Goal: Book appointment/travel/reservation

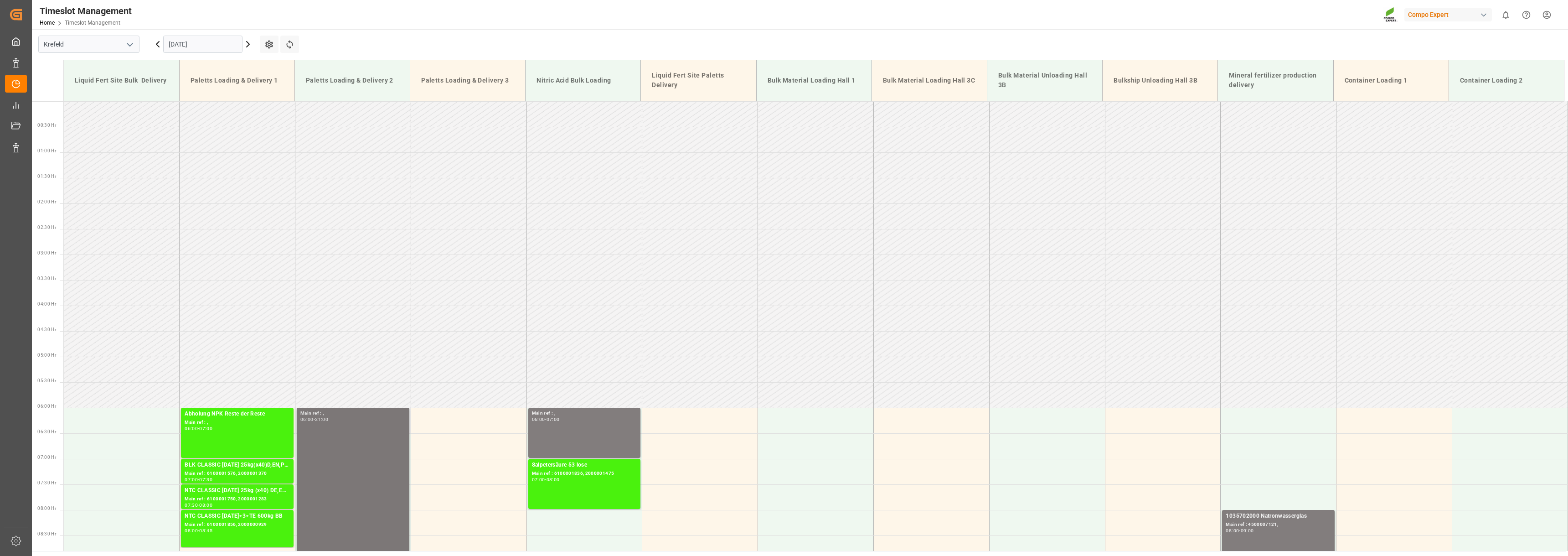
scroll to position [230, 0]
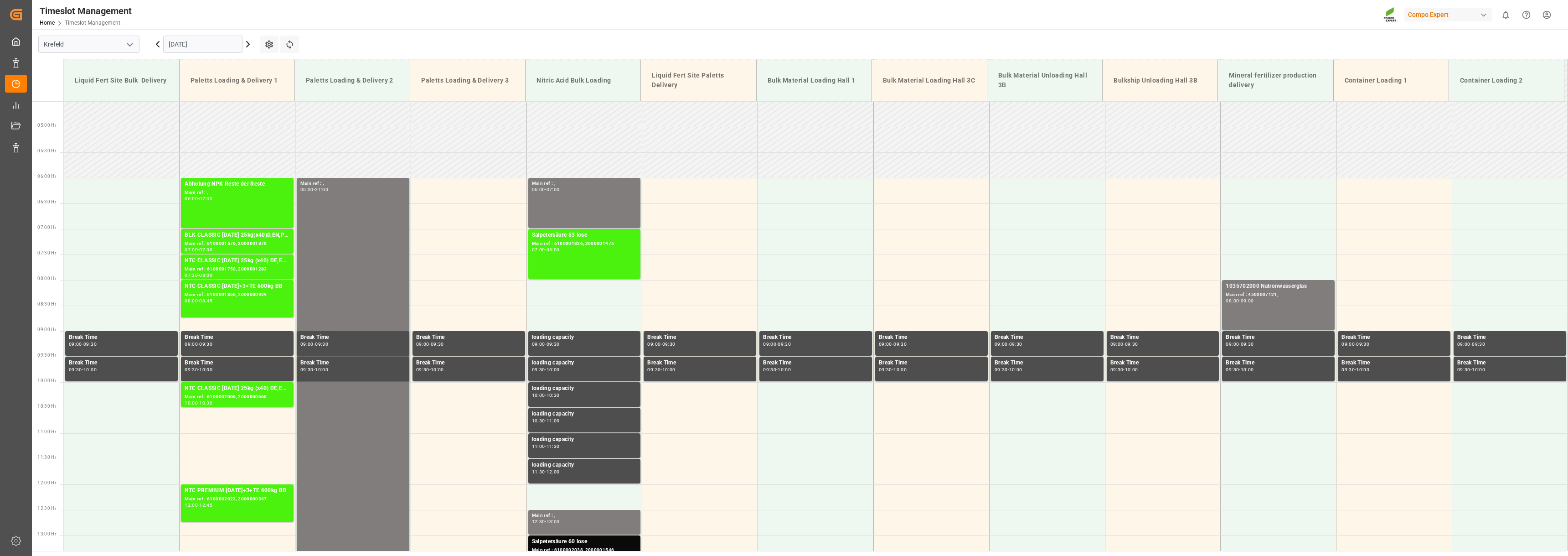
click at [249, 43] on icon at bounding box center [248, 44] width 11 height 11
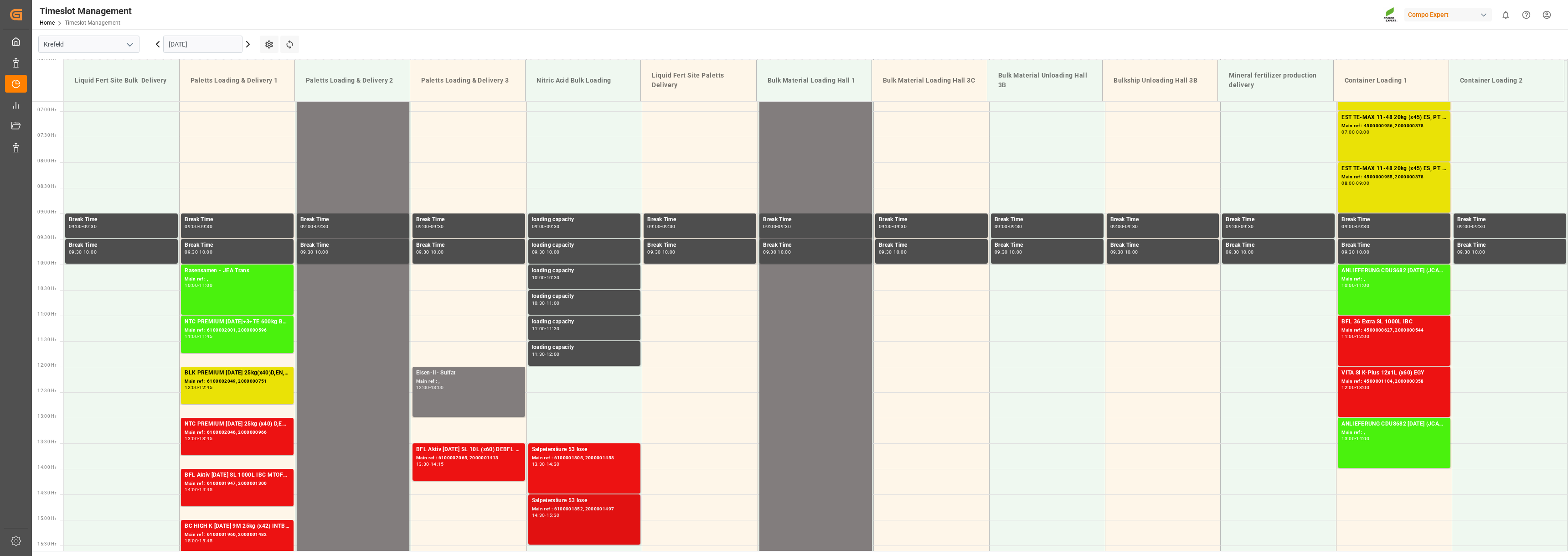
scroll to position [337, 0]
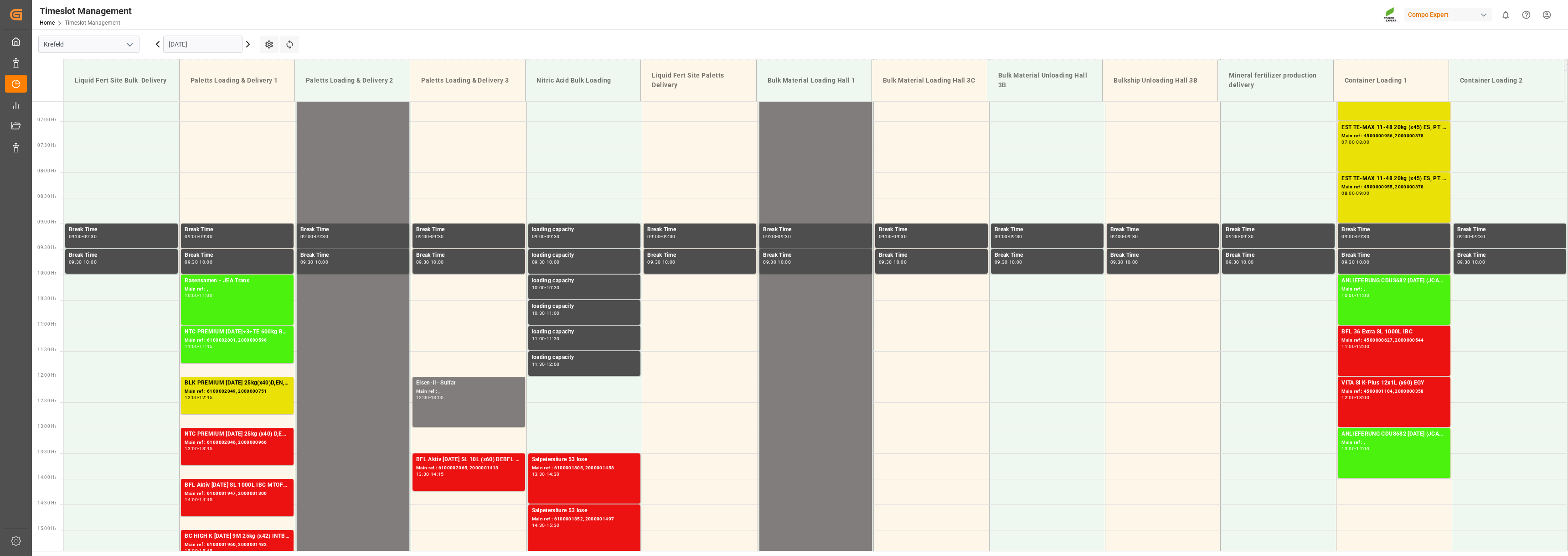
click at [250, 40] on icon at bounding box center [248, 44] width 11 height 11
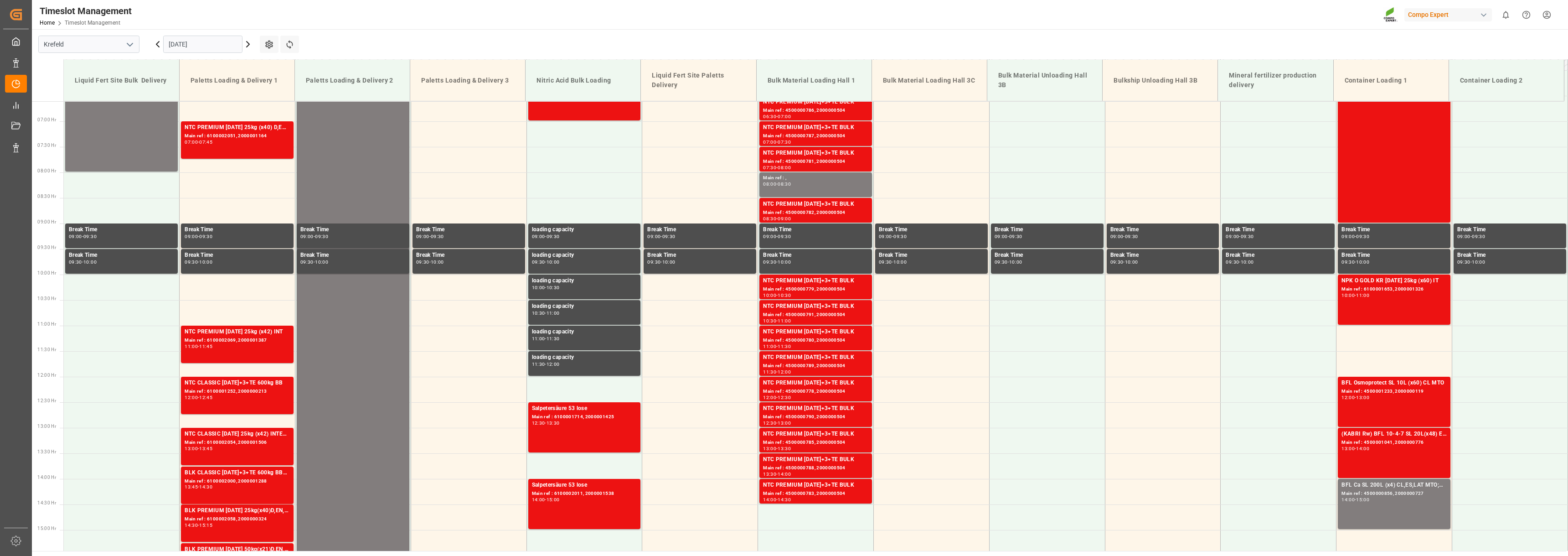
click at [157, 45] on icon at bounding box center [158, 44] width 2 height 5
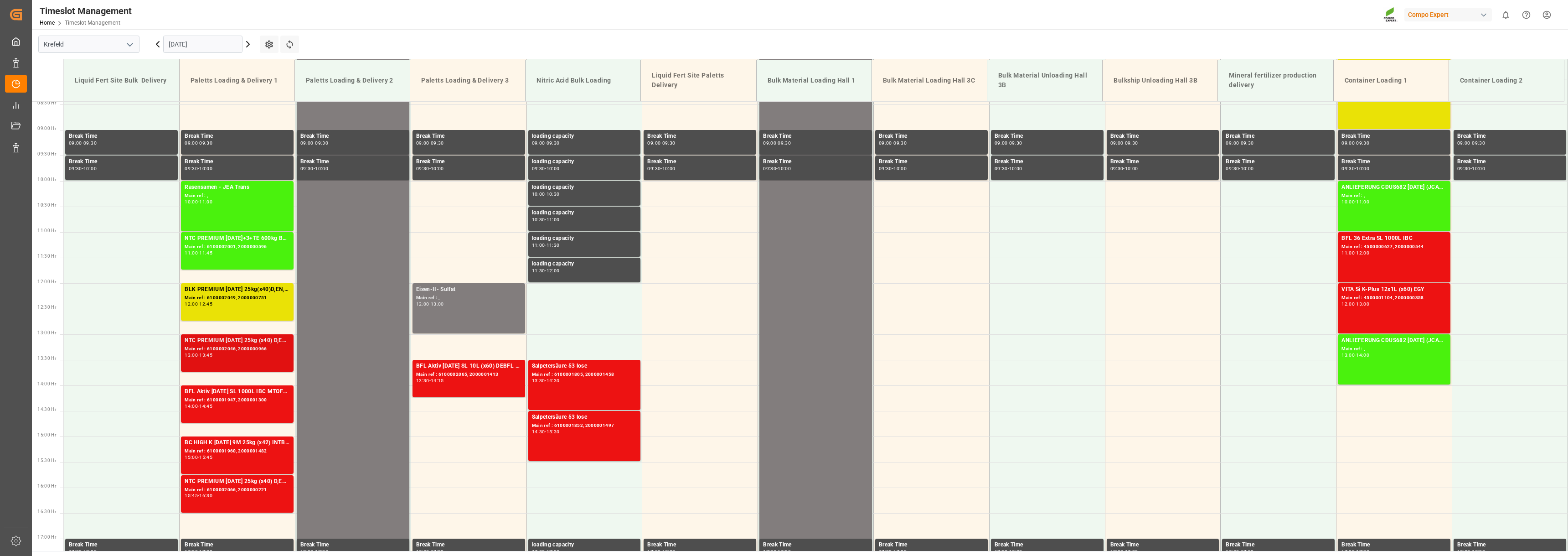
scroll to position [429, 0]
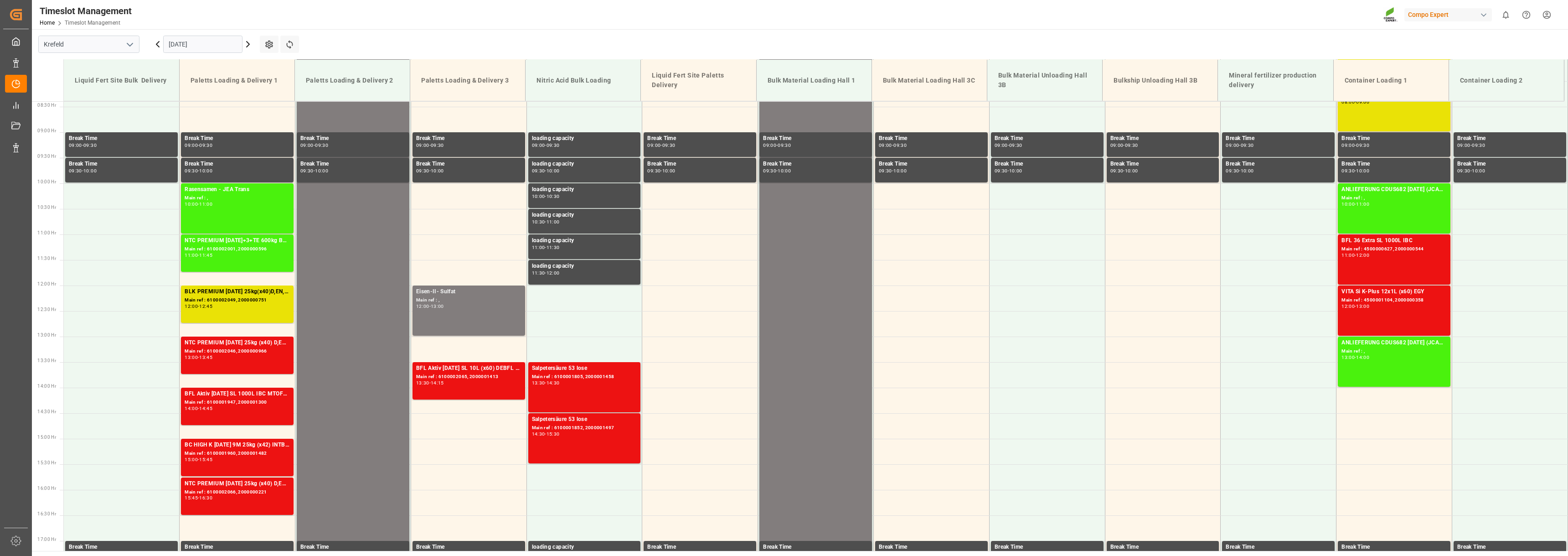
click at [159, 44] on icon at bounding box center [158, 44] width 11 height 11
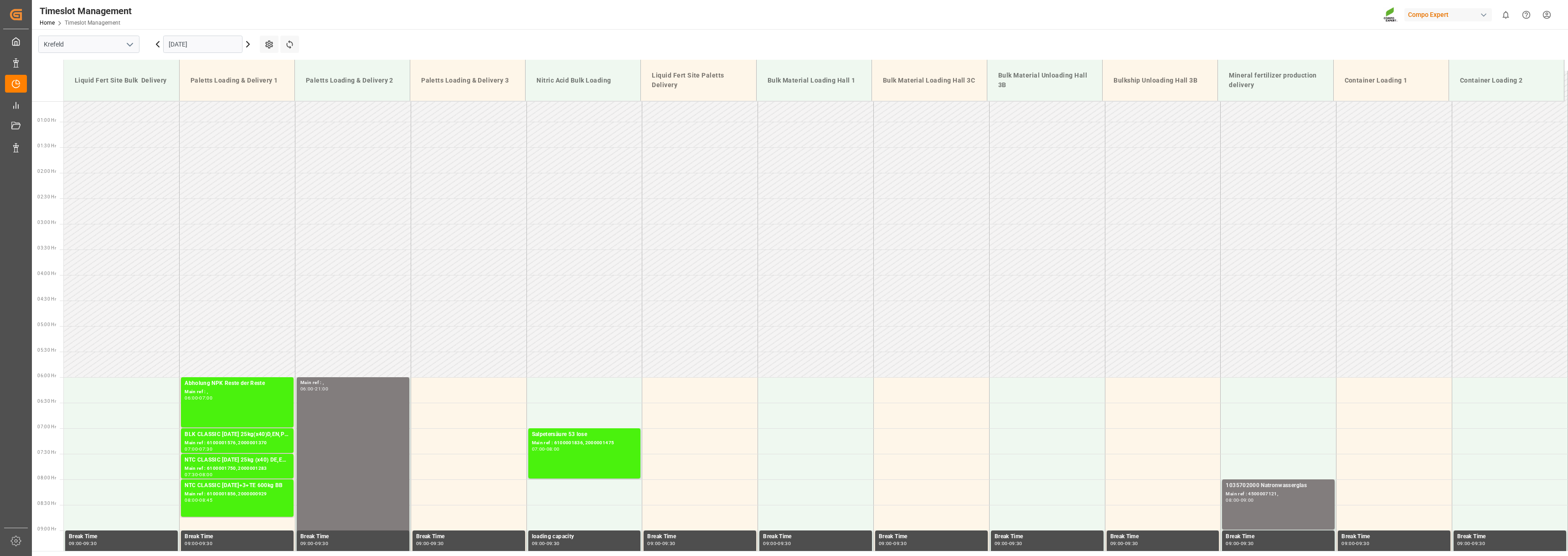
scroll to position [0, 0]
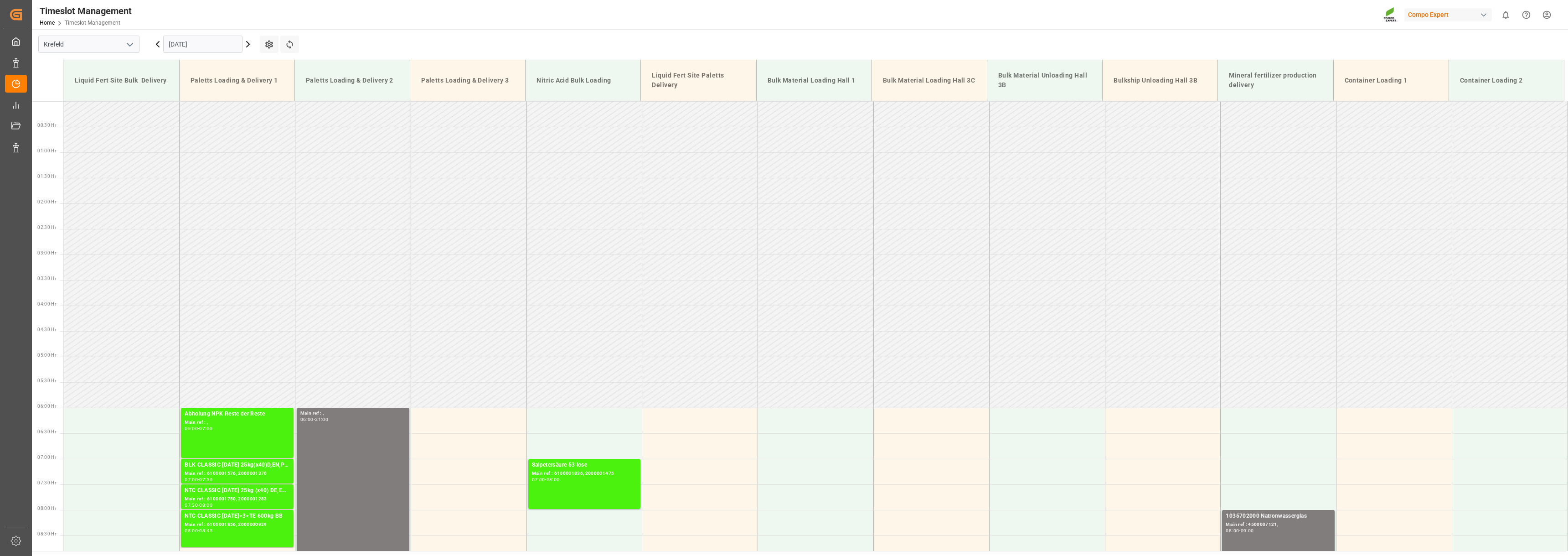
click at [247, 43] on icon at bounding box center [248, 44] width 11 height 11
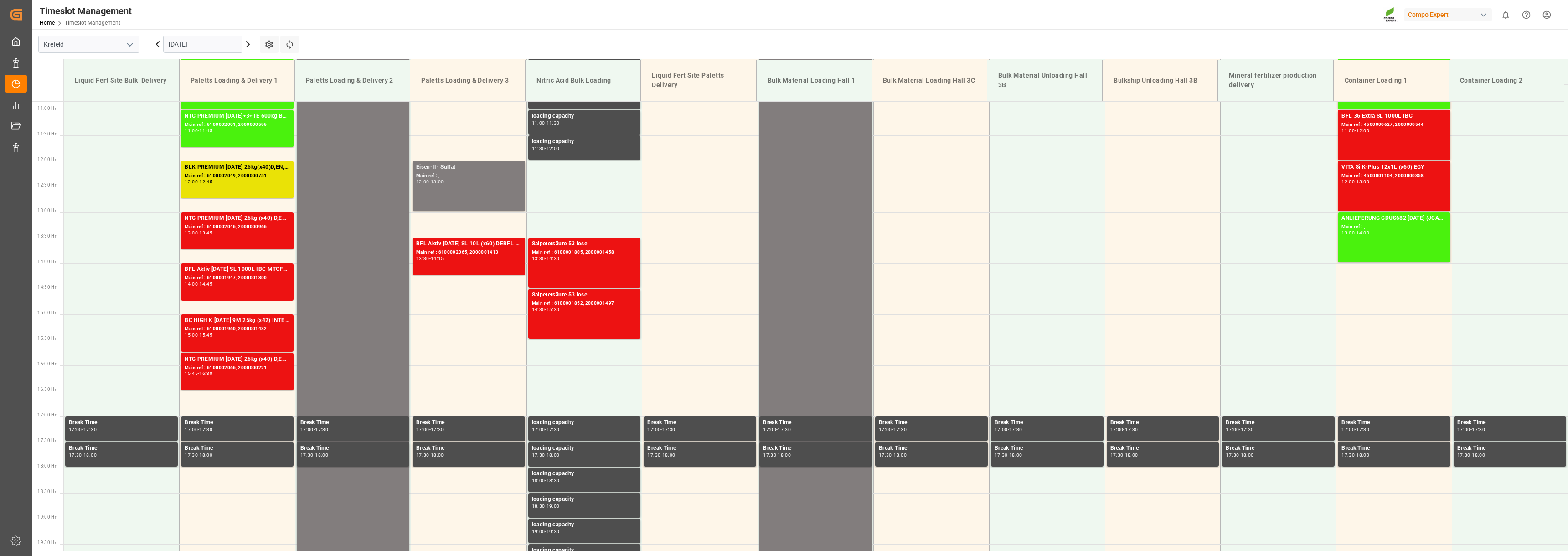
scroll to position [566, 0]
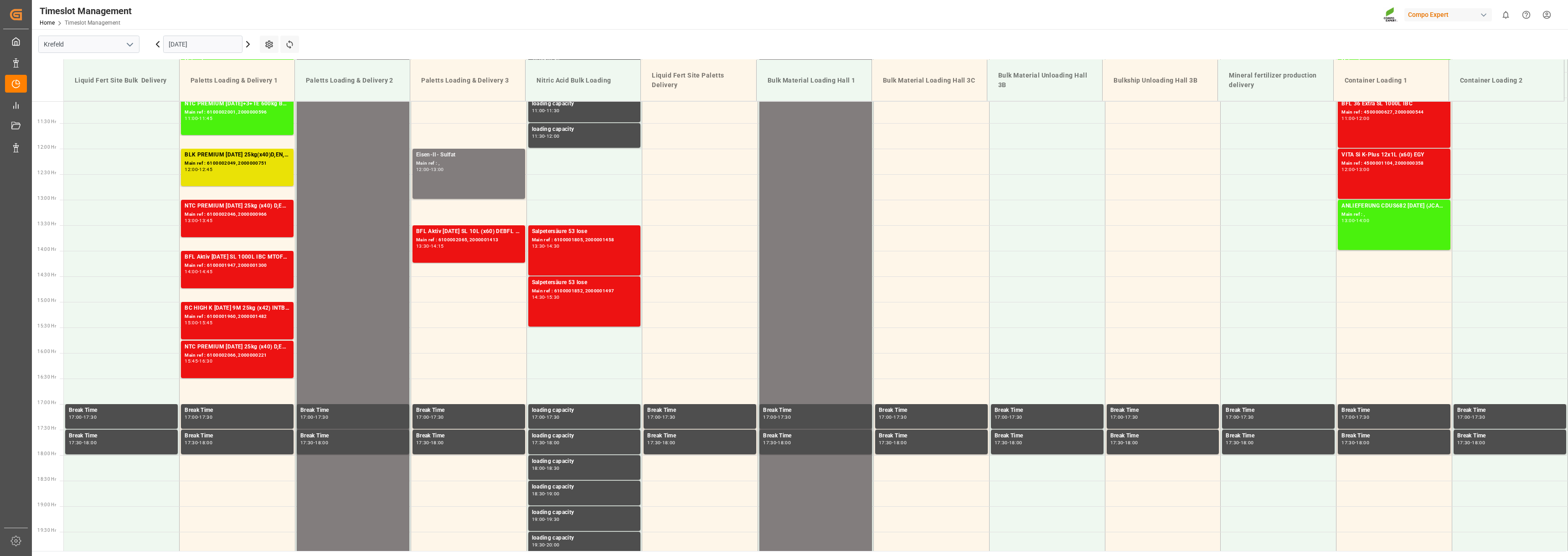
click at [248, 43] on icon at bounding box center [248, 44] width 2 height 5
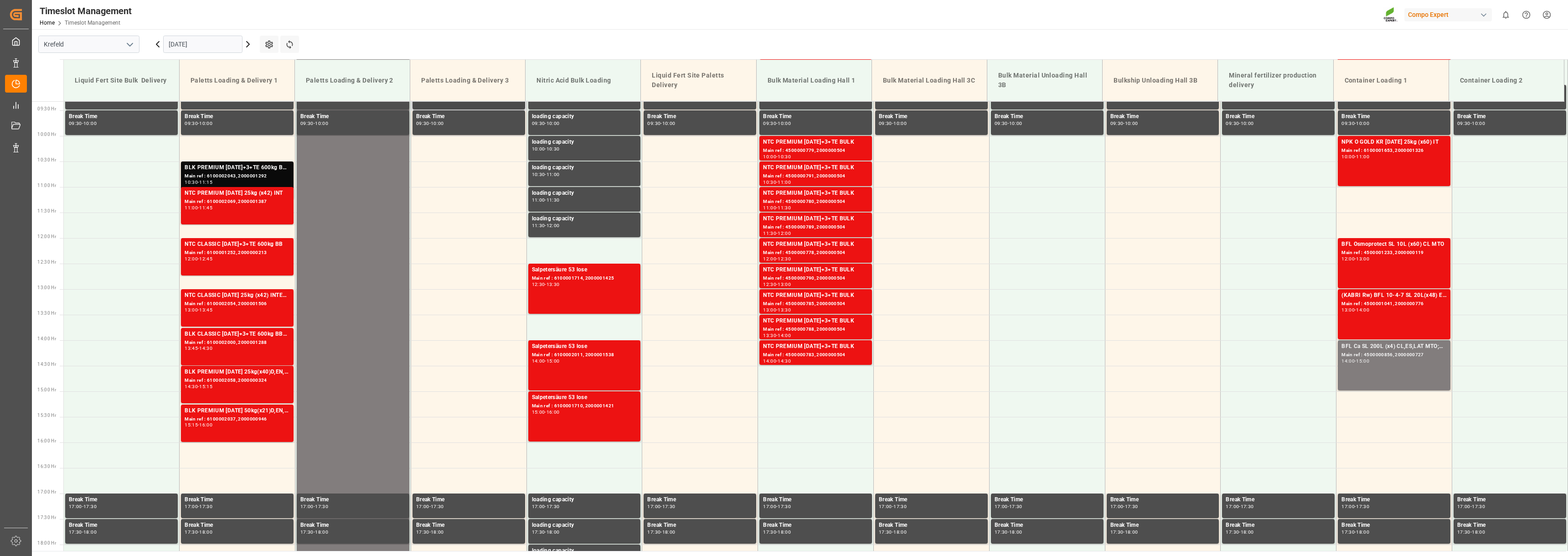
scroll to position [337, 0]
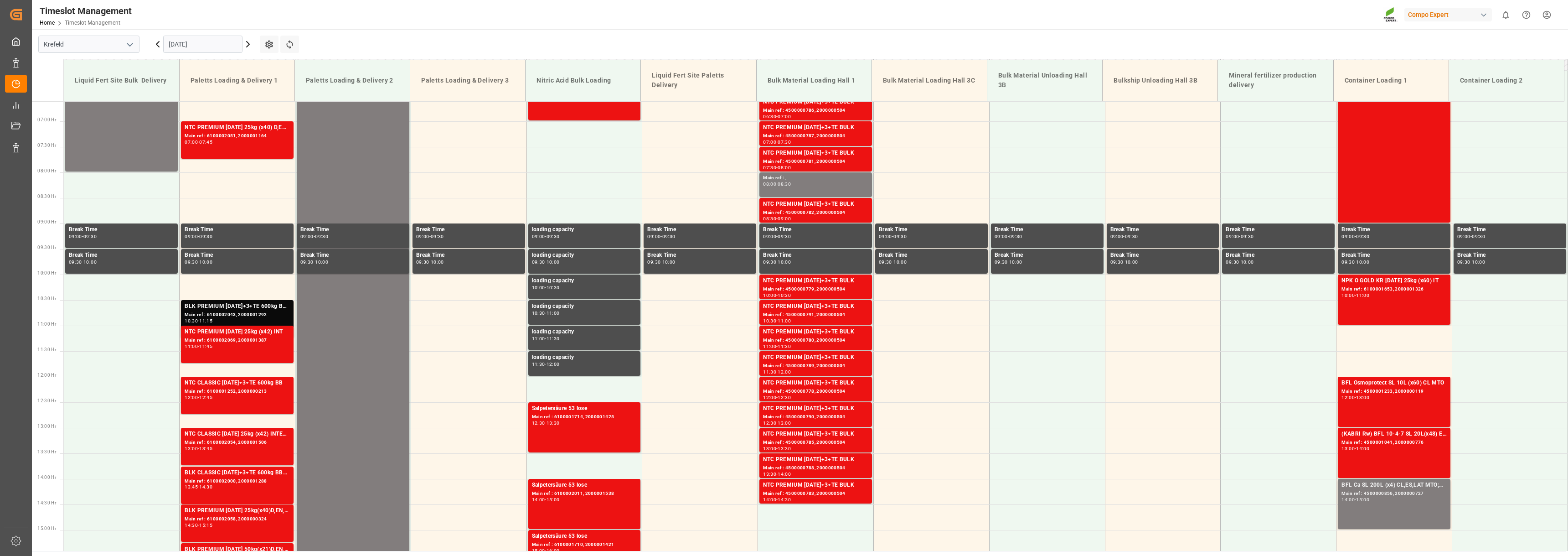
click at [154, 43] on icon at bounding box center [158, 44] width 11 height 11
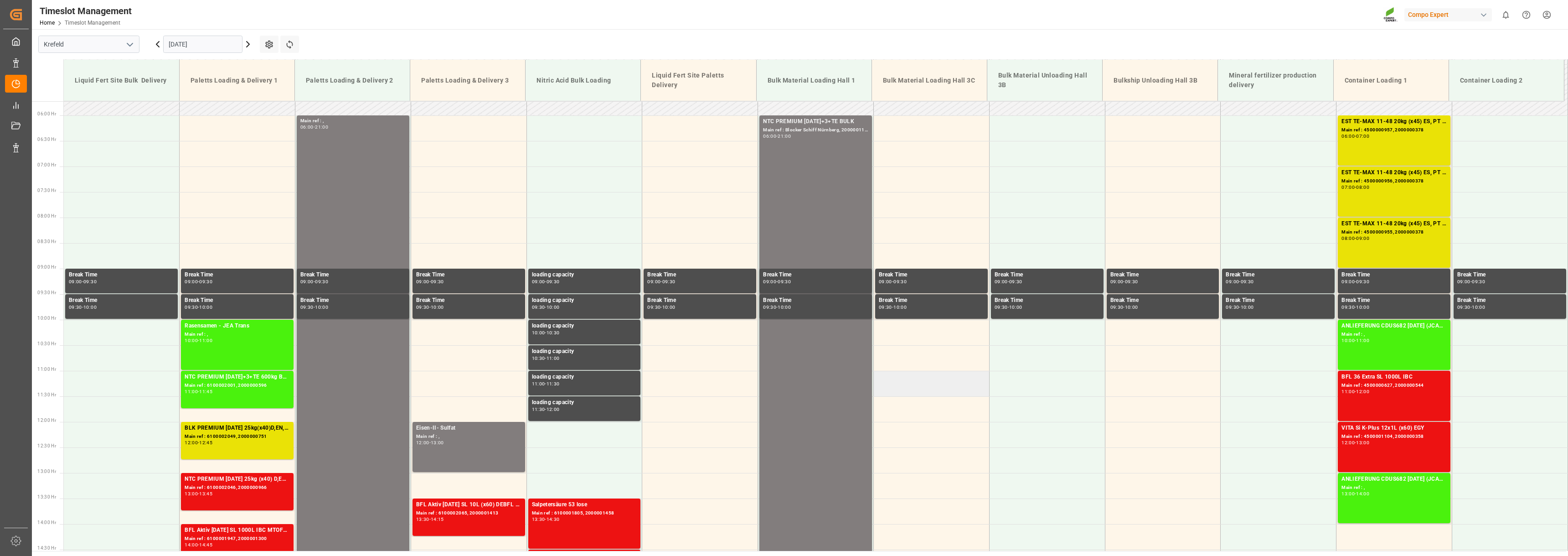
scroll to position [292, 0]
click at [251, 43] on icon at bounding box center [248, 44] width 11 height 11
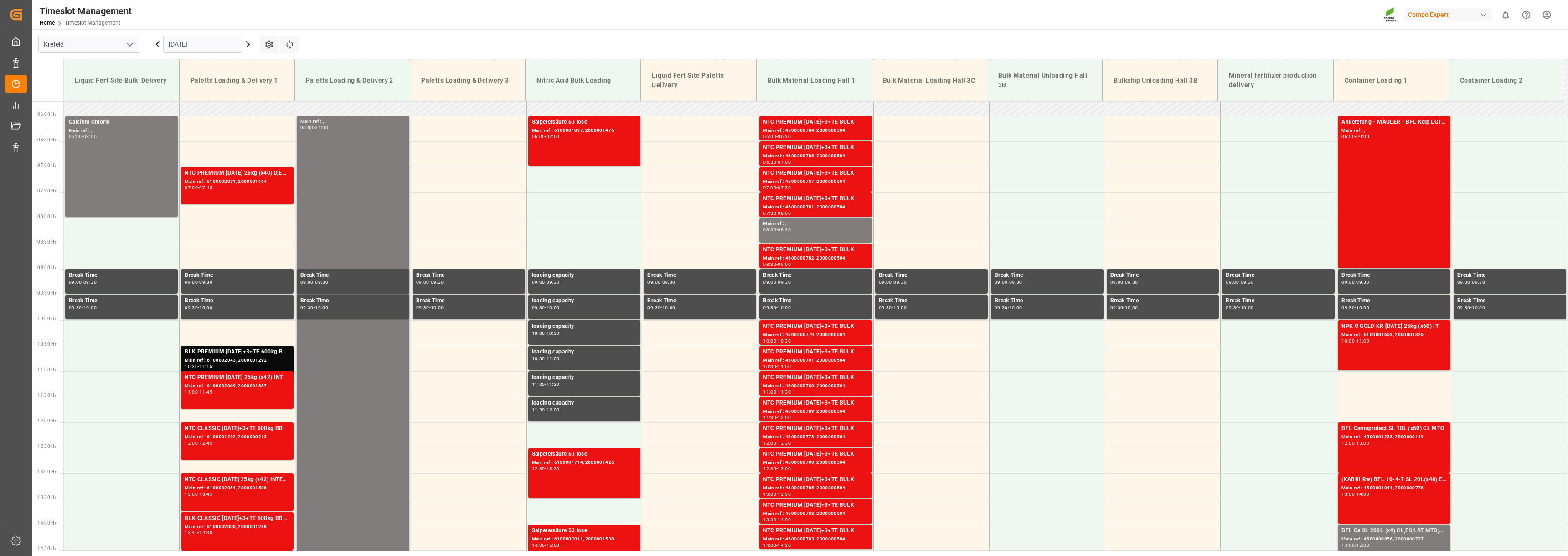
click at [248, 46] on icon at bounding box center [248, 44] width 11 height 11
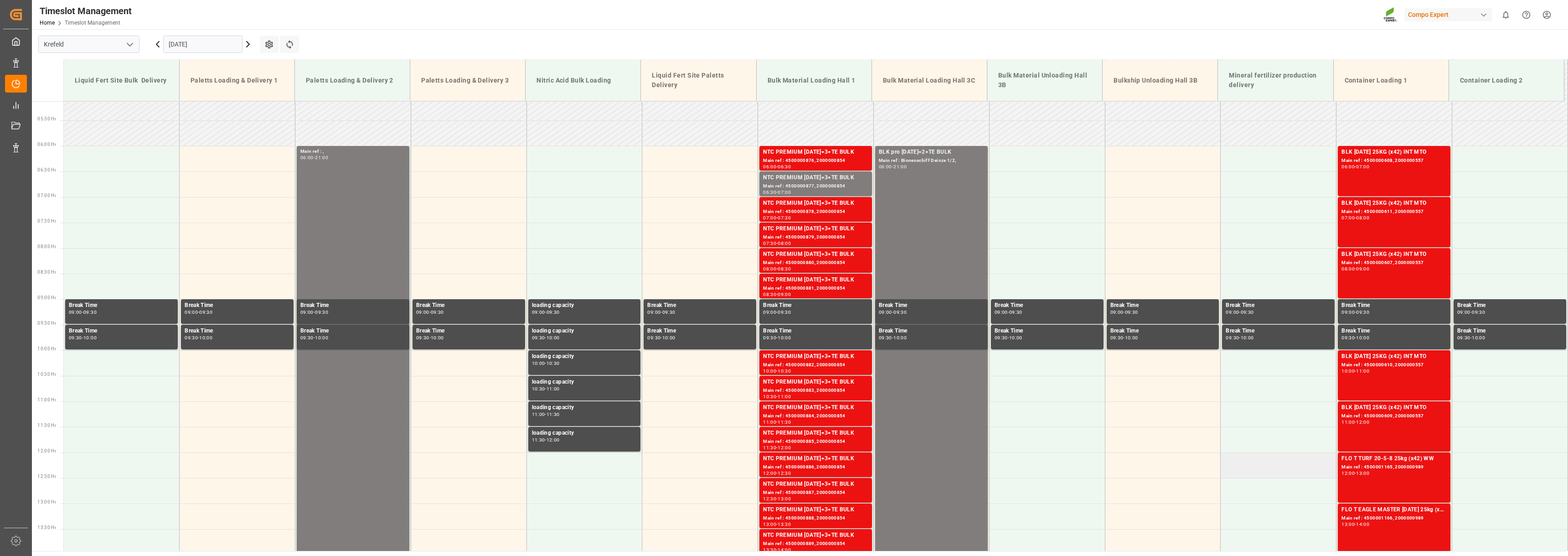
scroll to position [246, 0]
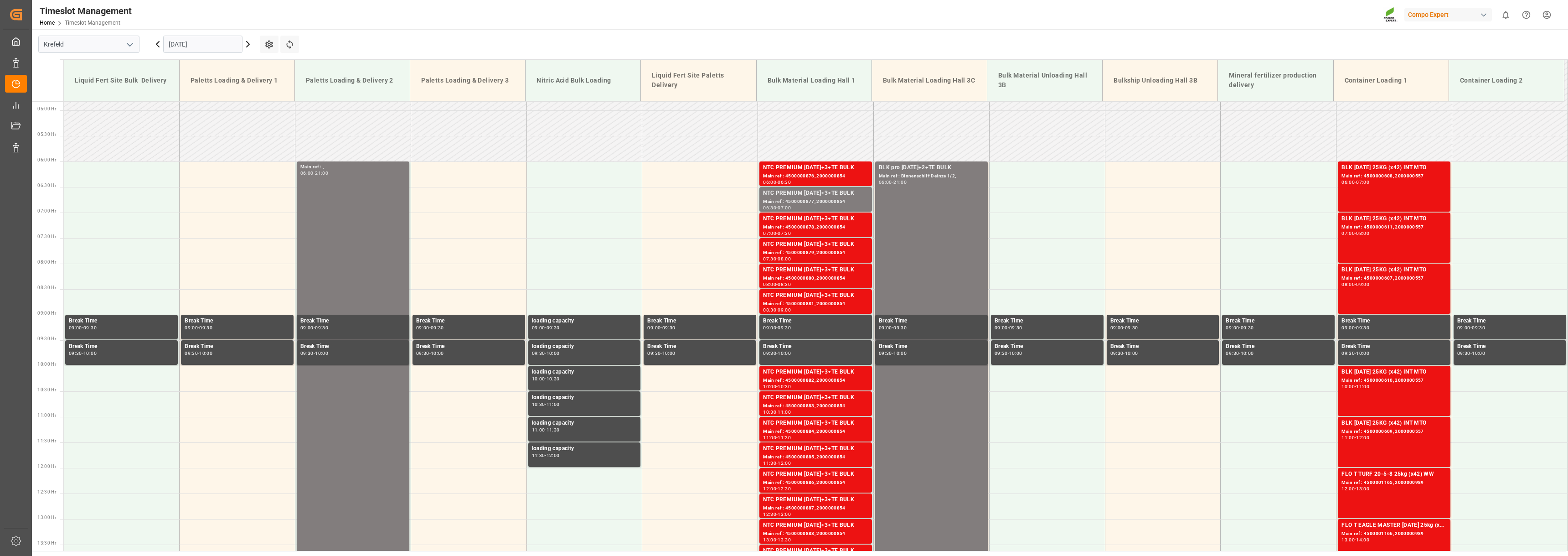
click at [244, 41] on icon at bounding box center [248, 44] width 11 height 11
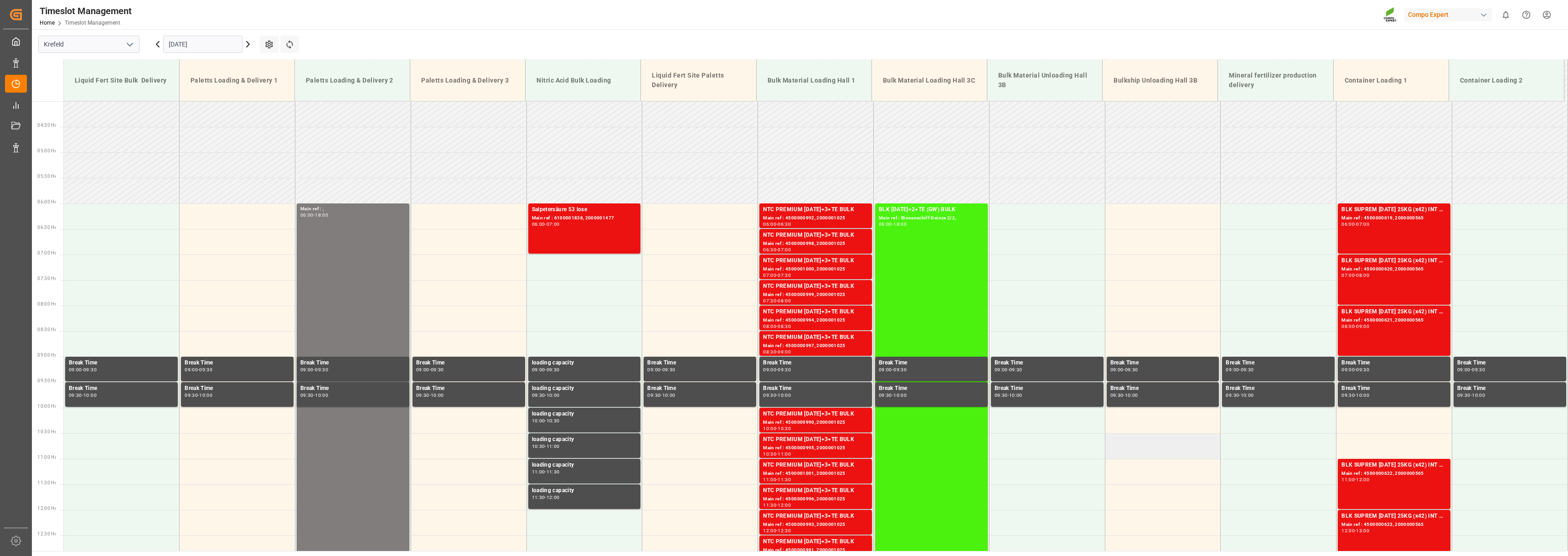
scroll to position [200, 0]
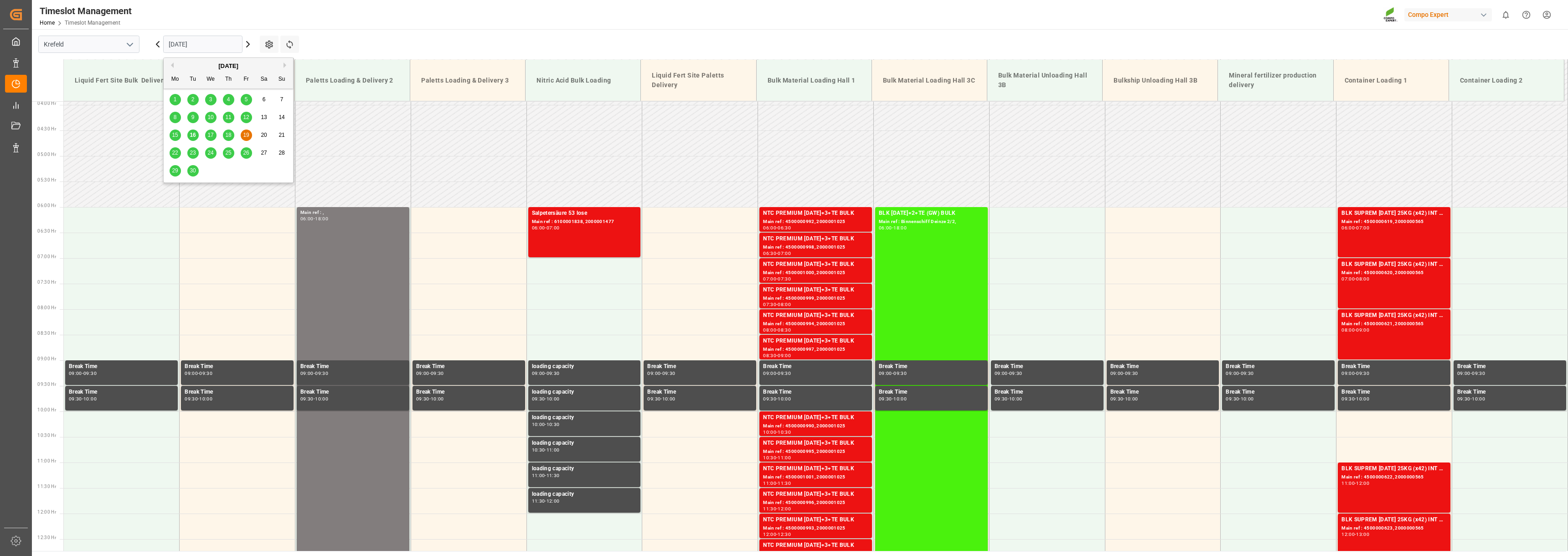
click at [204, 46] on input "19.09.2025" at bounding box center [203, 44] width 79 height 17
click at [172, 154] on div "22" at bounding box center [175, 153] width 12 height 11
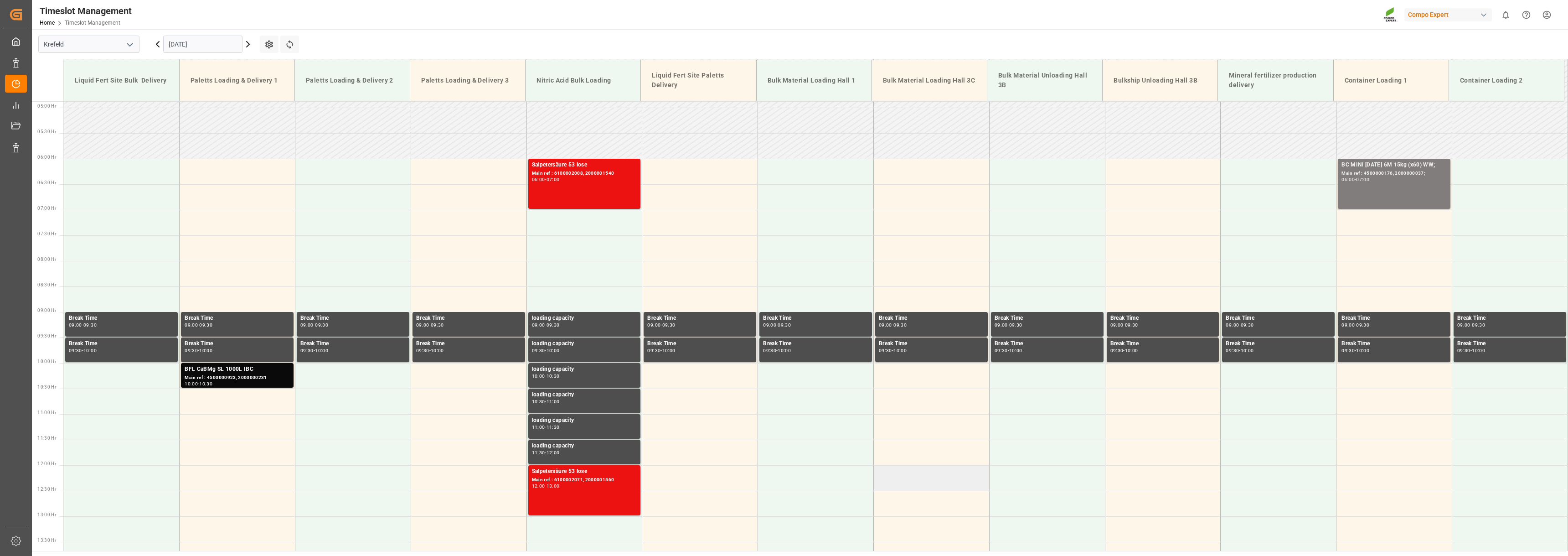
scroll to position [246, 0]
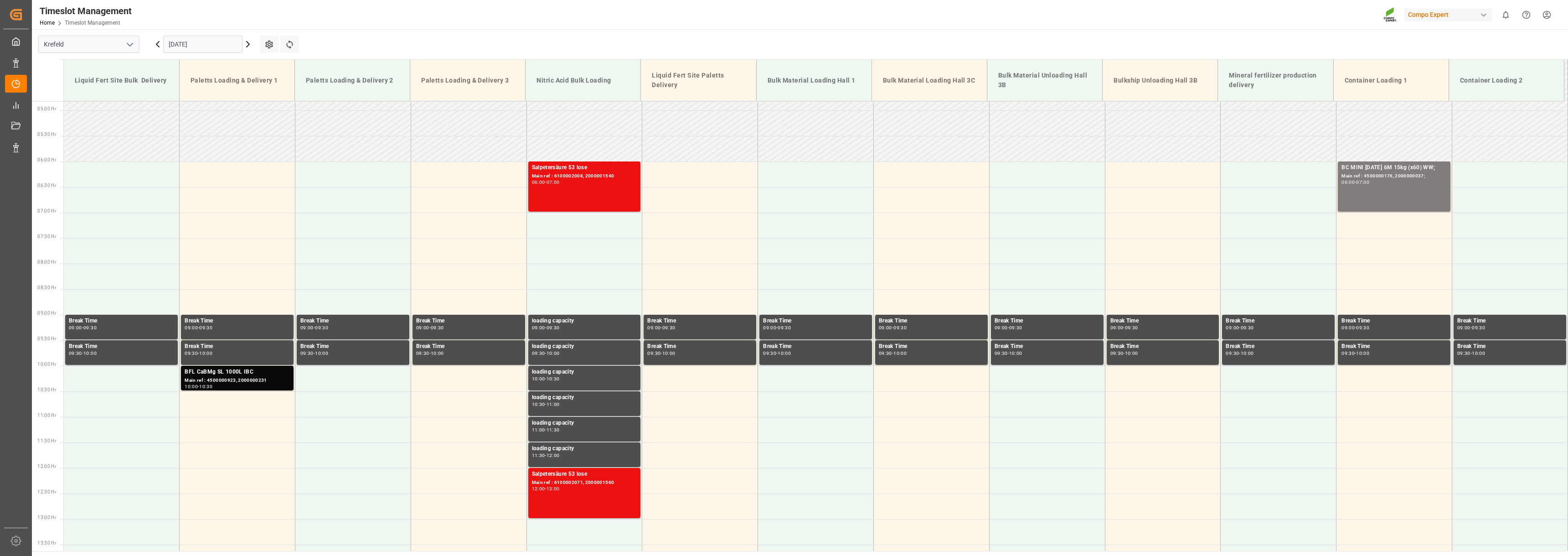
click at [248, 45] on icon at bounding box center [248, 44] width 2 height 5
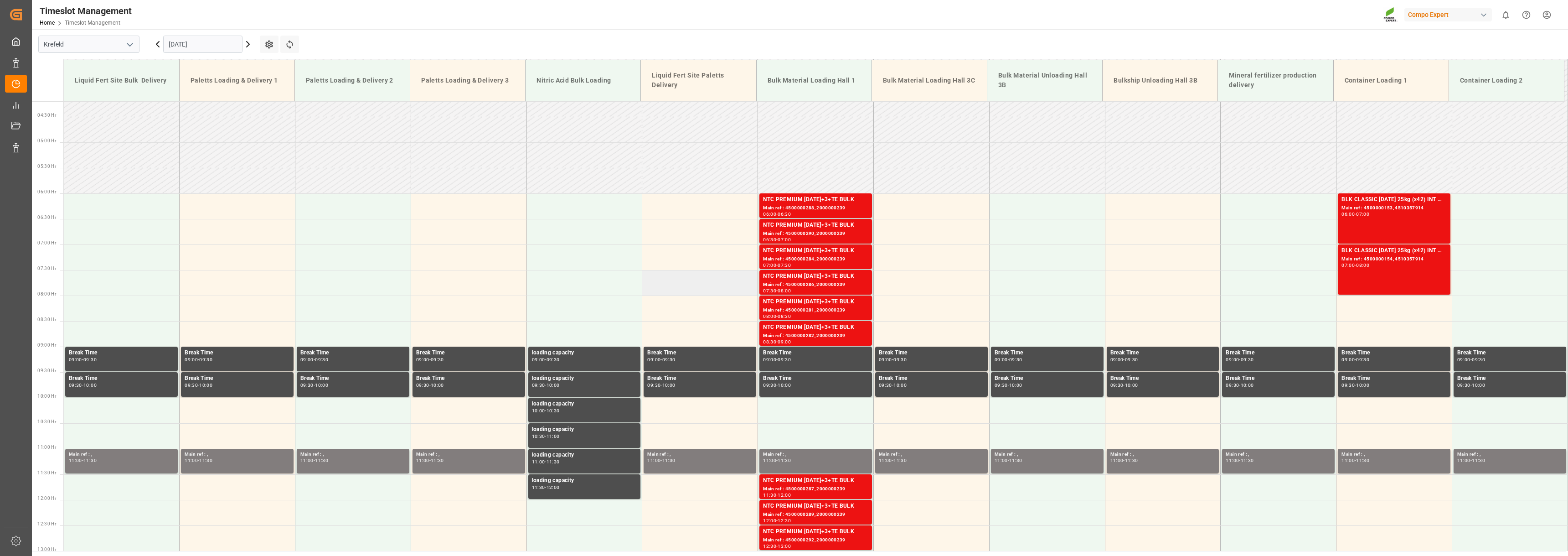
scroll to position [155, 0]
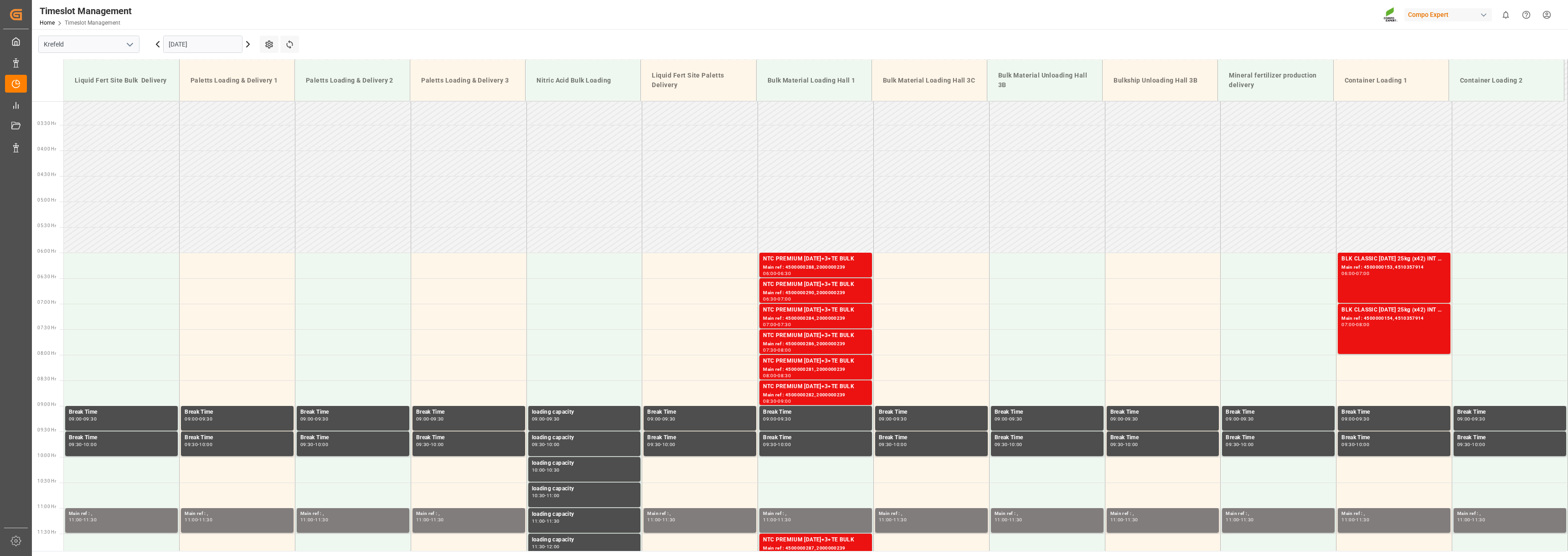
click at [247, 46] on icon at bounding box center [248, 44] width 2 height 5
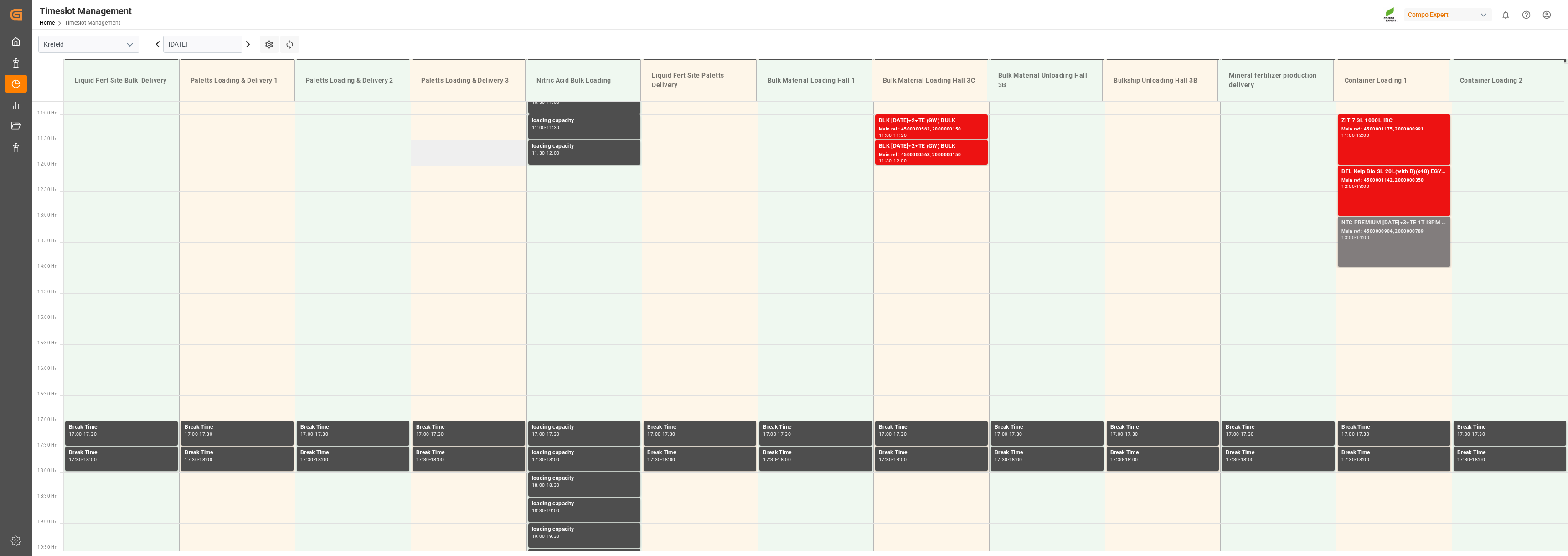
scroll to position [520, 0]
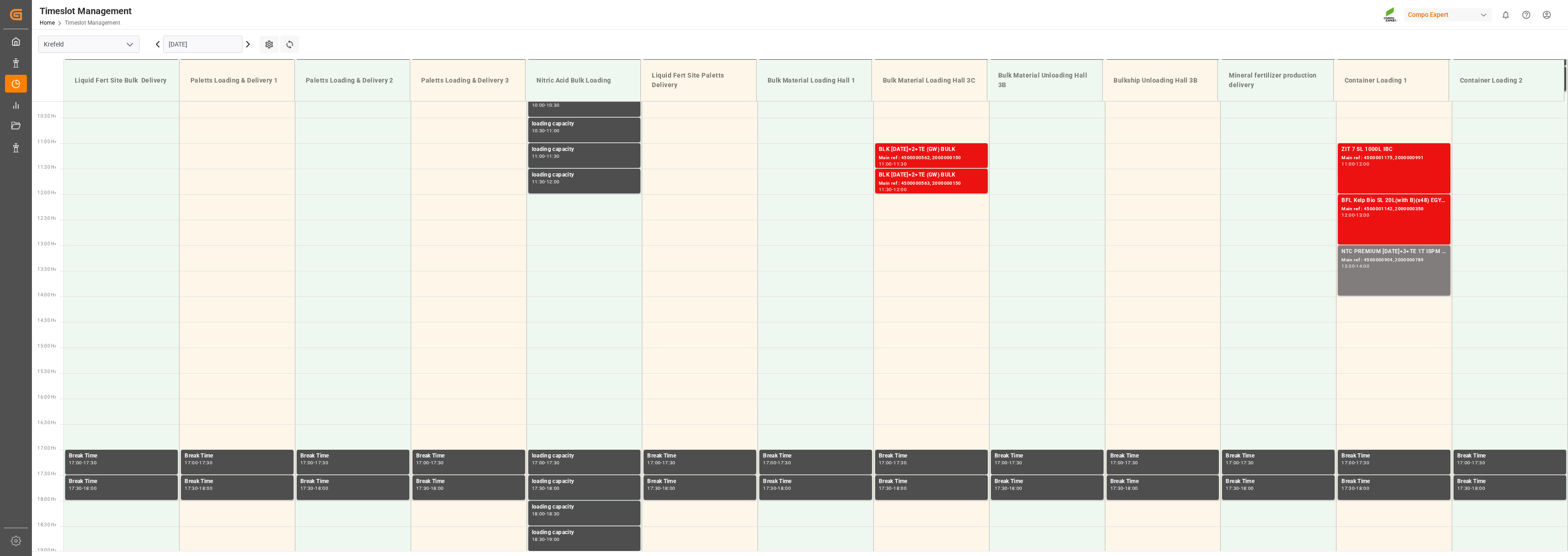
drag, startPoint x: 208, startPoint y: 40, endPoint x: 206, endPoint y: 55, distance: 15.1
click at [208, 43] on input "24.09.2025" at bounding box center [203, 44] width 79 height 17
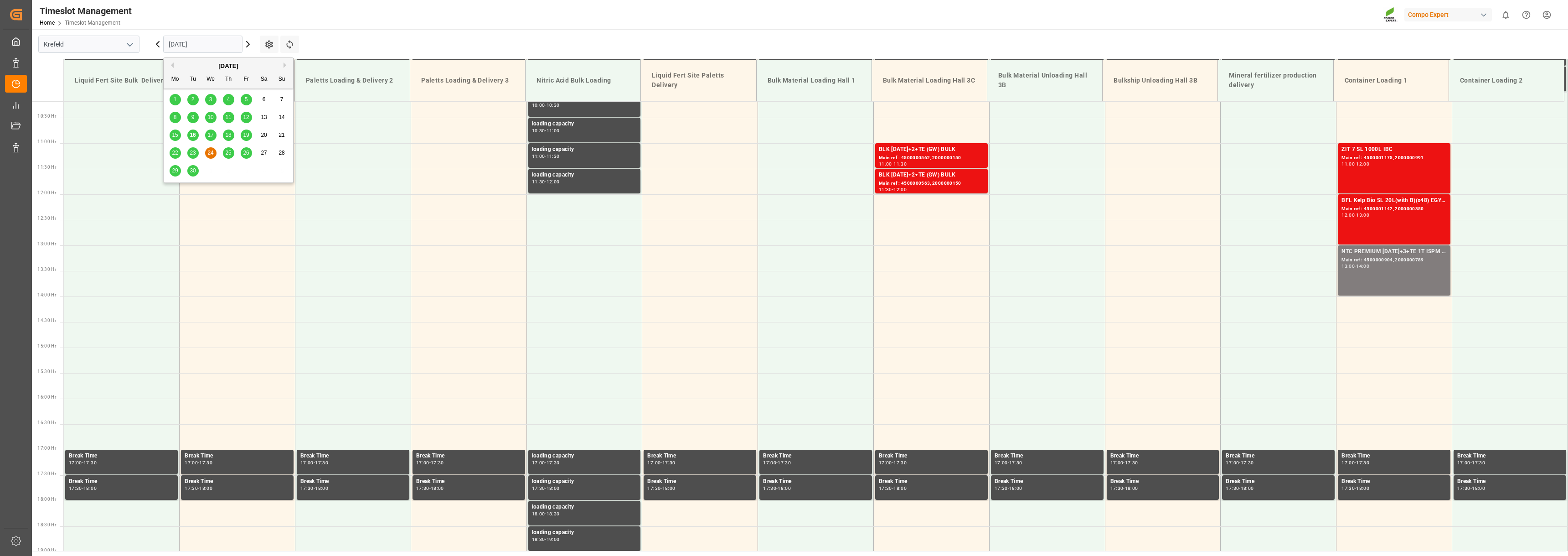
click at [213, 137] on span "17" at bounding box center [211, 135] width 6 height 6
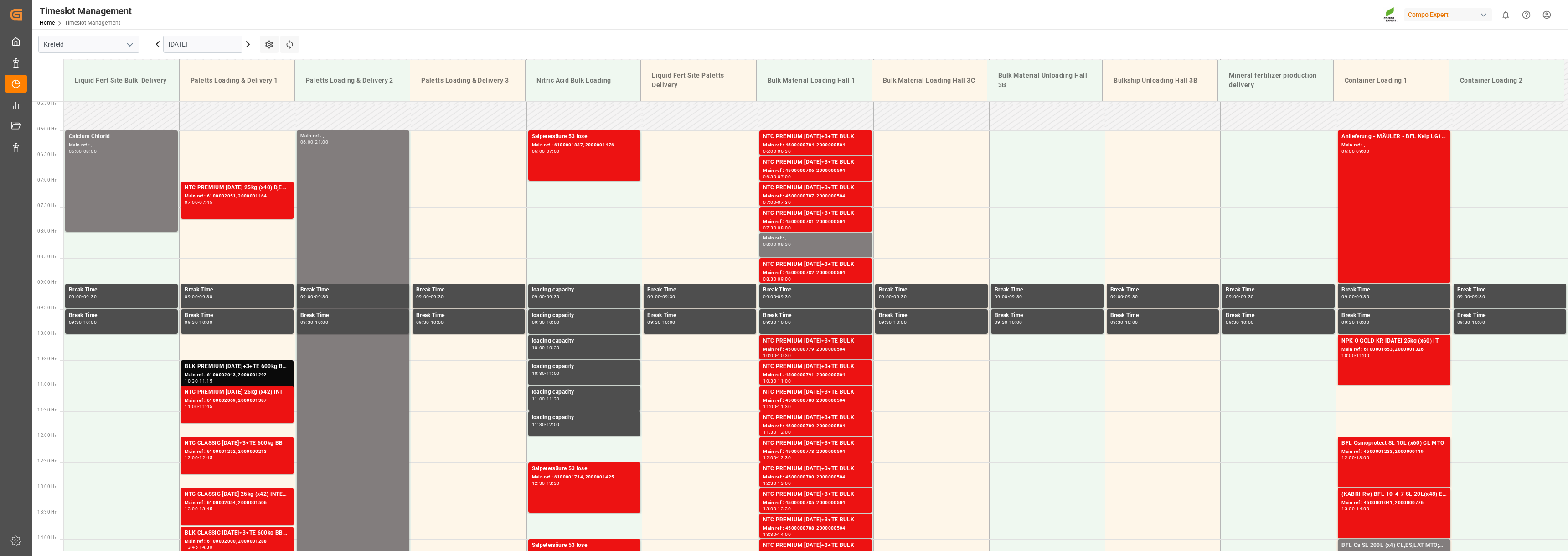
scroll to position [155, 0]
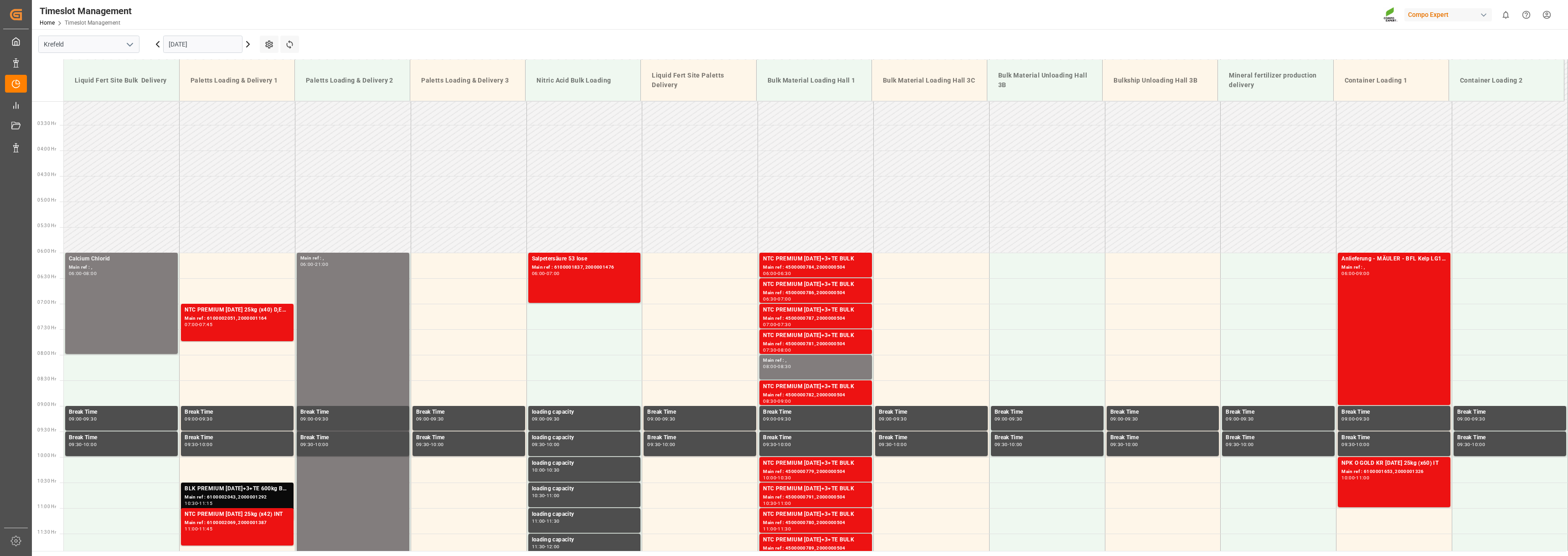
click at [250, 46] on icon at bounding box center [248, 44] width 11 height 11
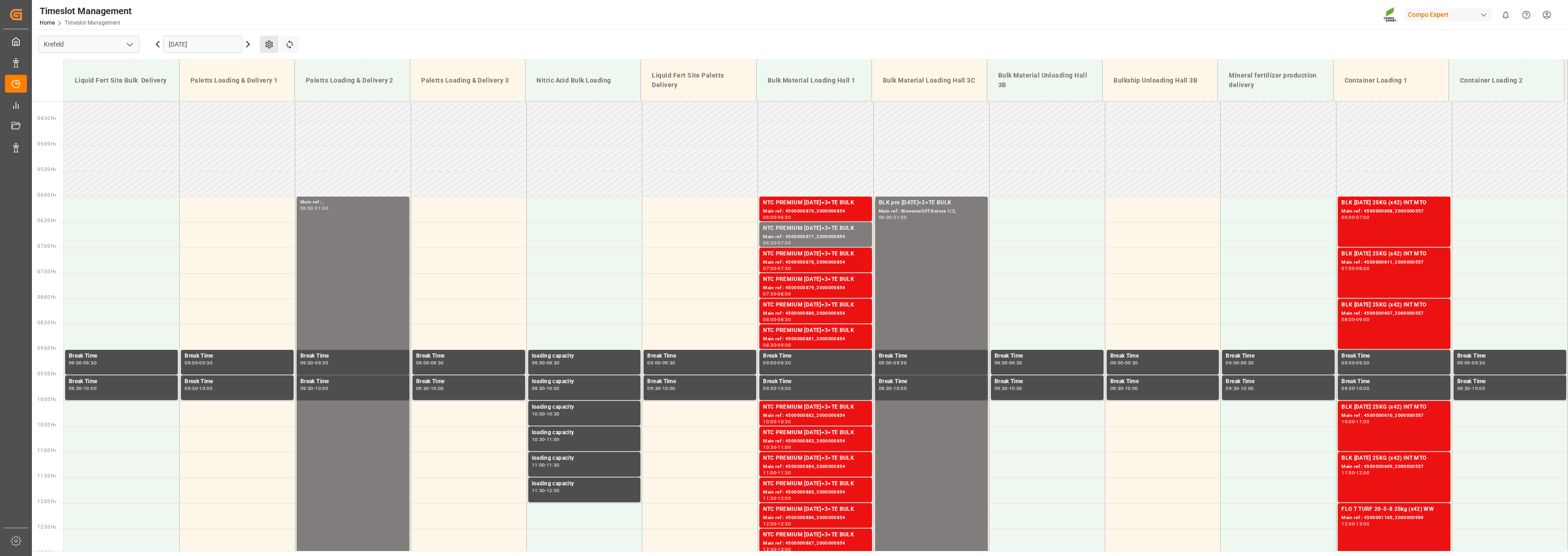
scroll to position [200, 0]
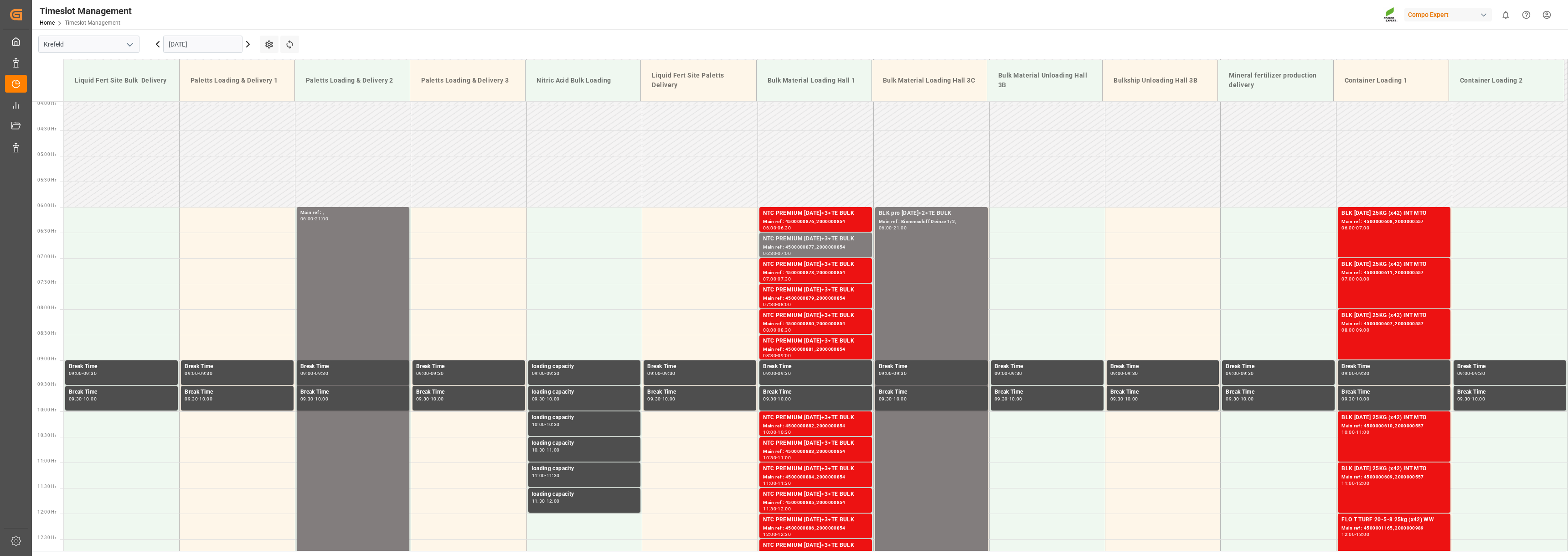
click at [153, 41] on icon at bounding box center [158, 44] width 11 height 11
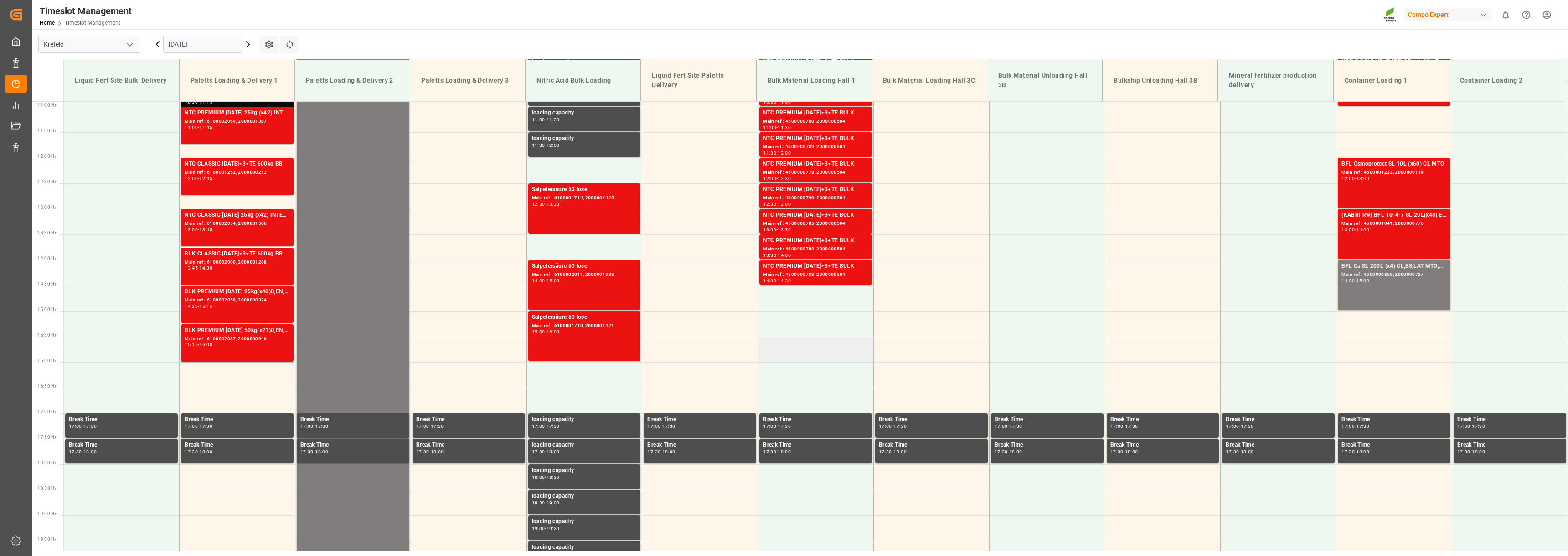
scroll to position [566, 0]
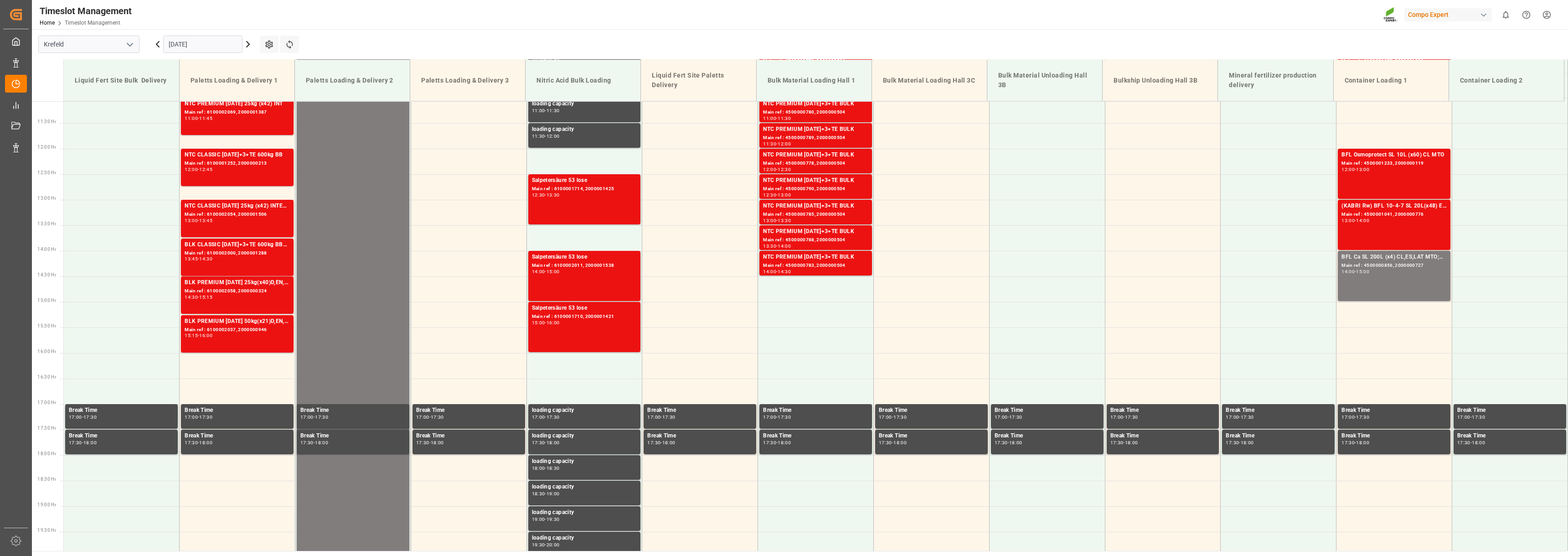
click at [245, 44] on icon at bounding box center [248, 44] width 11 height 11
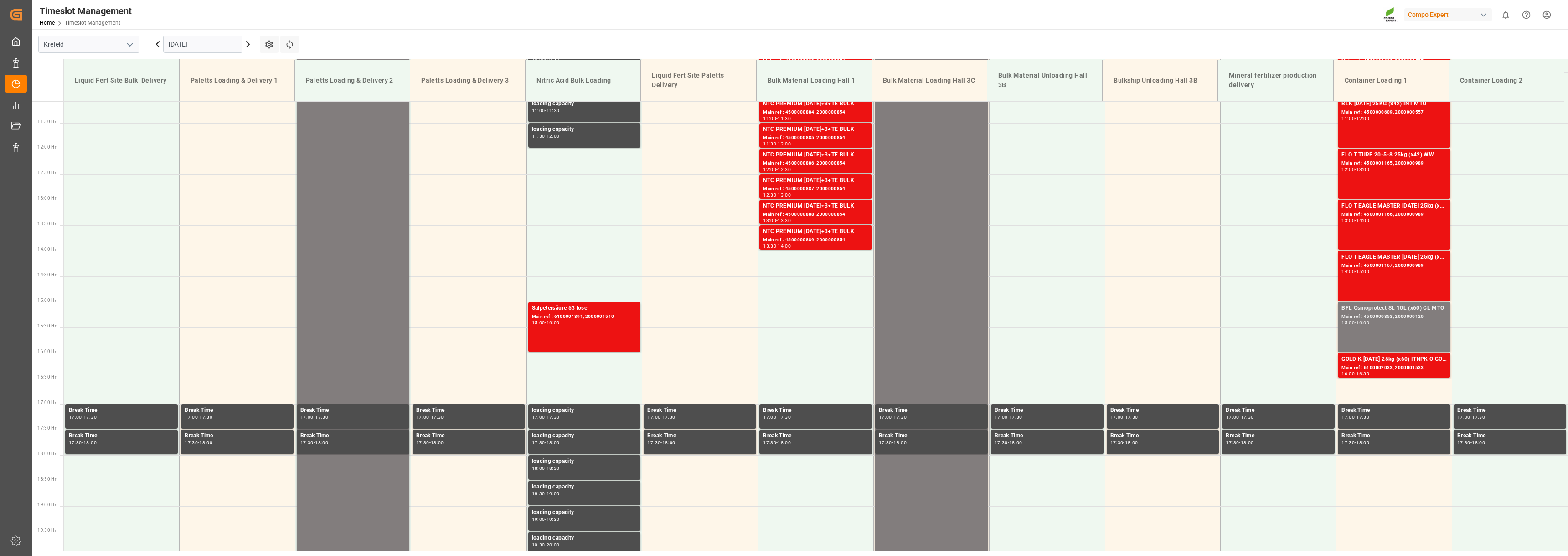
click at [248, 44] on icon at bounding box center [248, 44] width 11 height 11
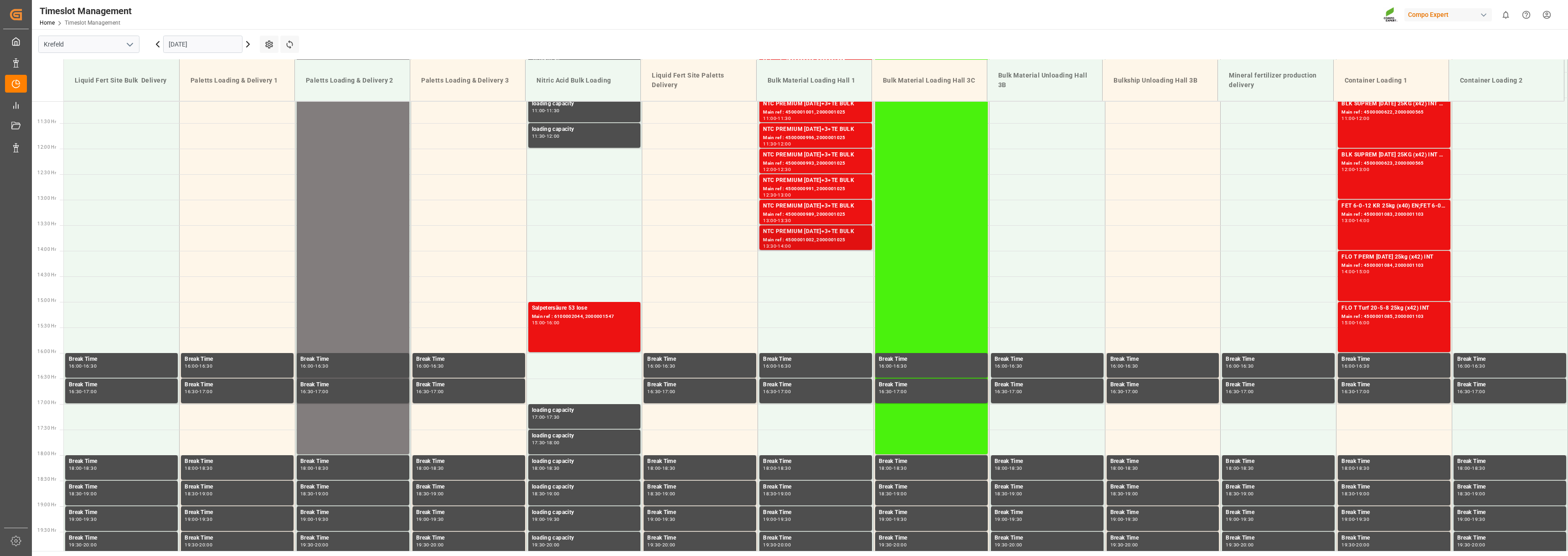
click at [779, 235] on div "NTC PREMIUM [DATE]+3+TE BULK" at bounding box center [816, 231] width 105 height 9
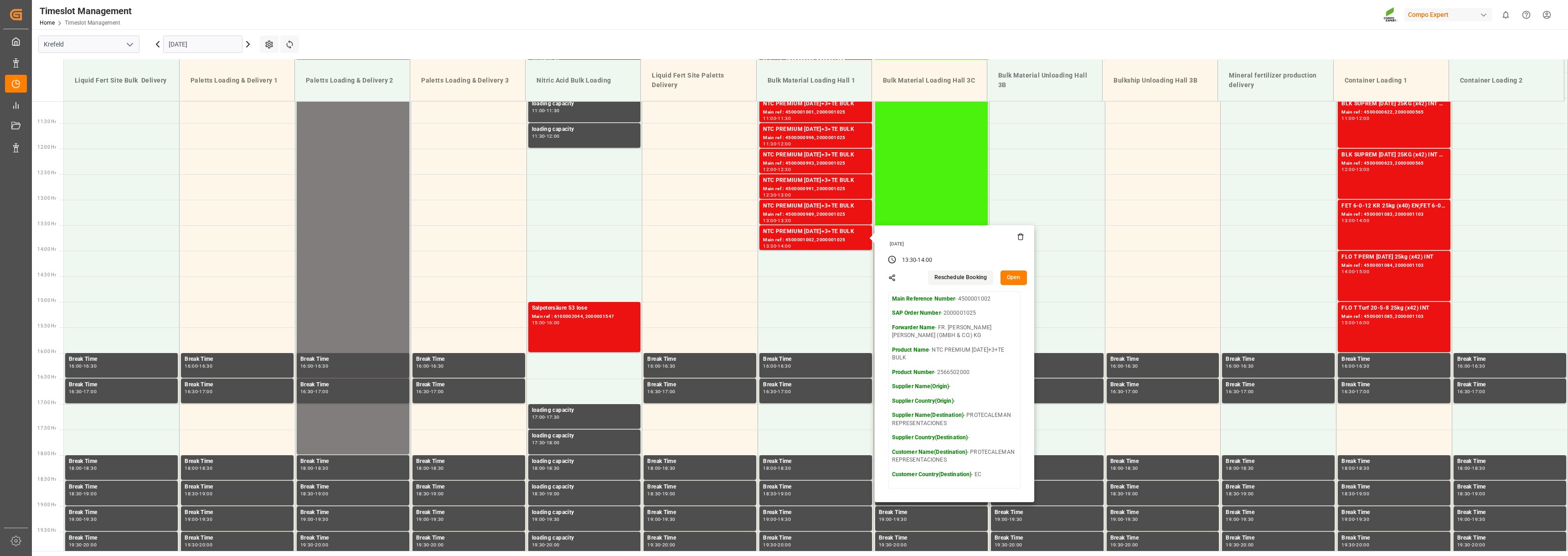
drag, startPoint x: 349, startPoint y: 16, endPoint x: 189, endPoint y: 51, distance: 163.8
click at [348, 16] on div "Timeslot Management Home Timeslot Management Compo Expert 0 Notifications Only …" at bounding box center [797, 15] width 1542 height 29
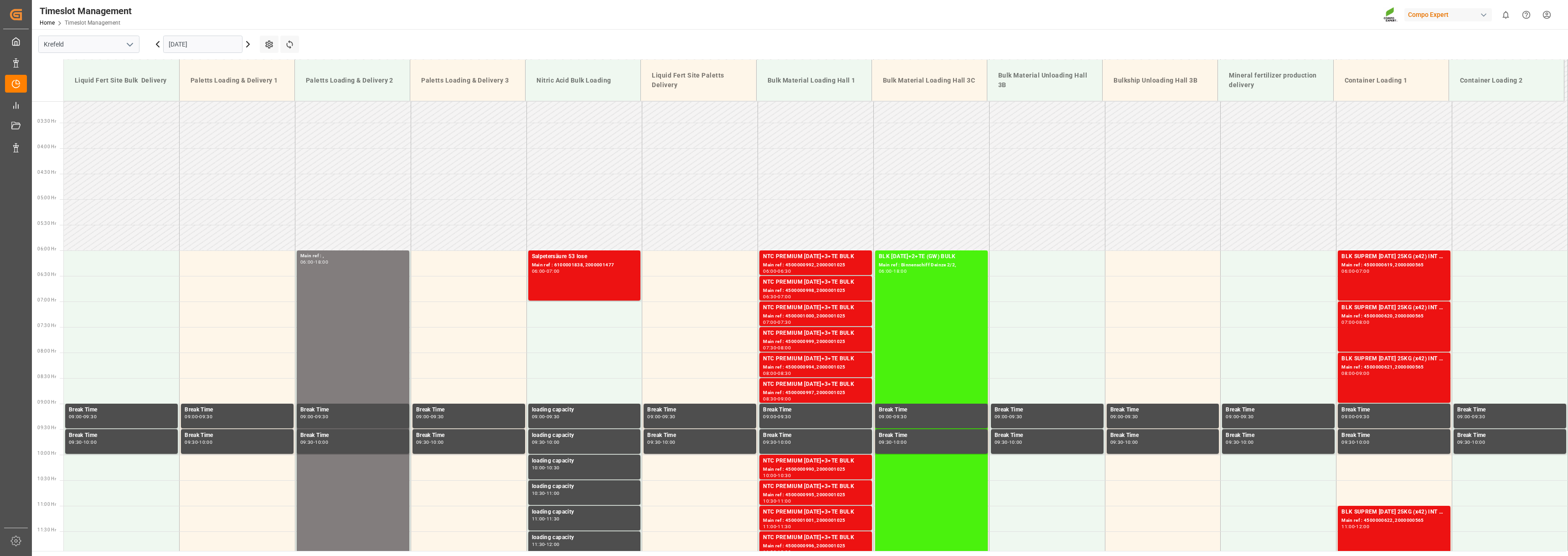
scroll to position [155, 0]
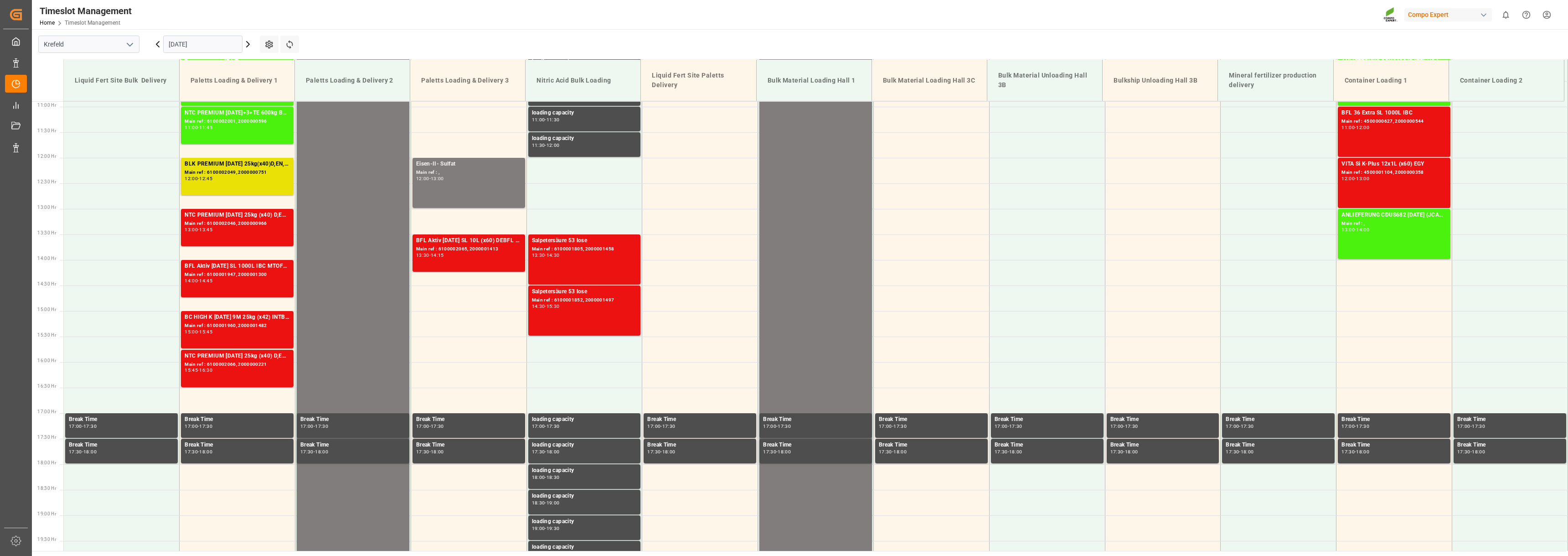
scroll to position [566, 0]
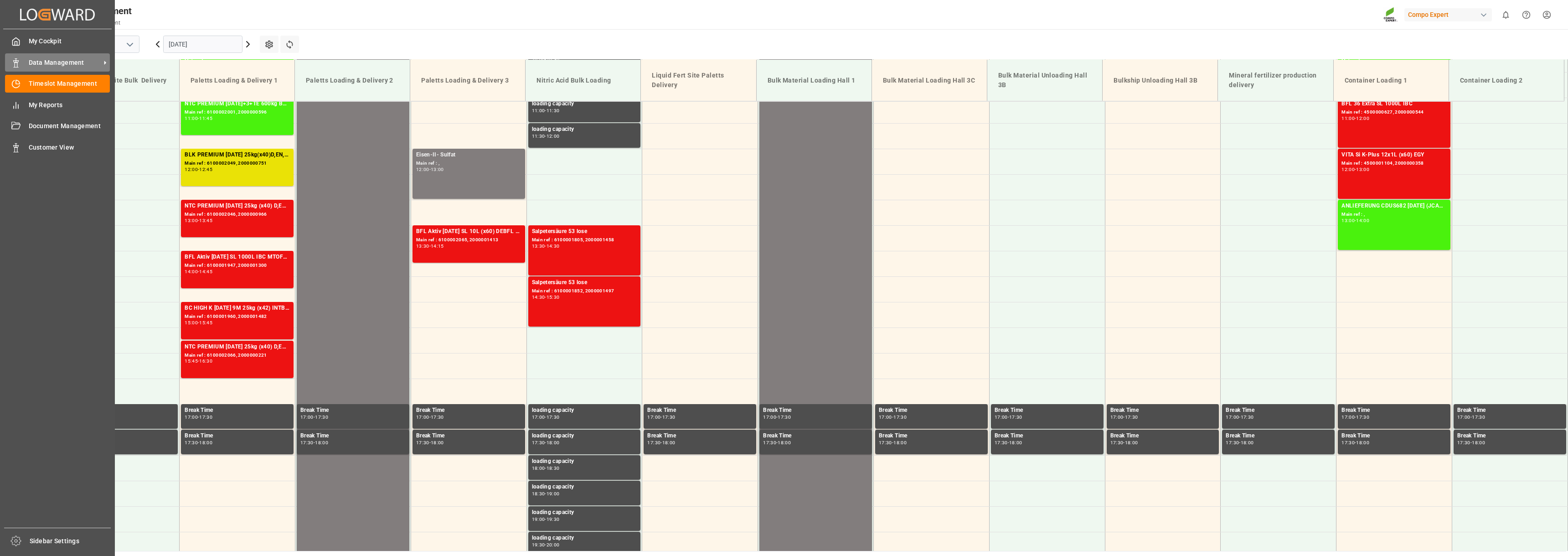
click at [58, 64] on span "Data Management" at bounding box center [65, 63] width 72 height 10
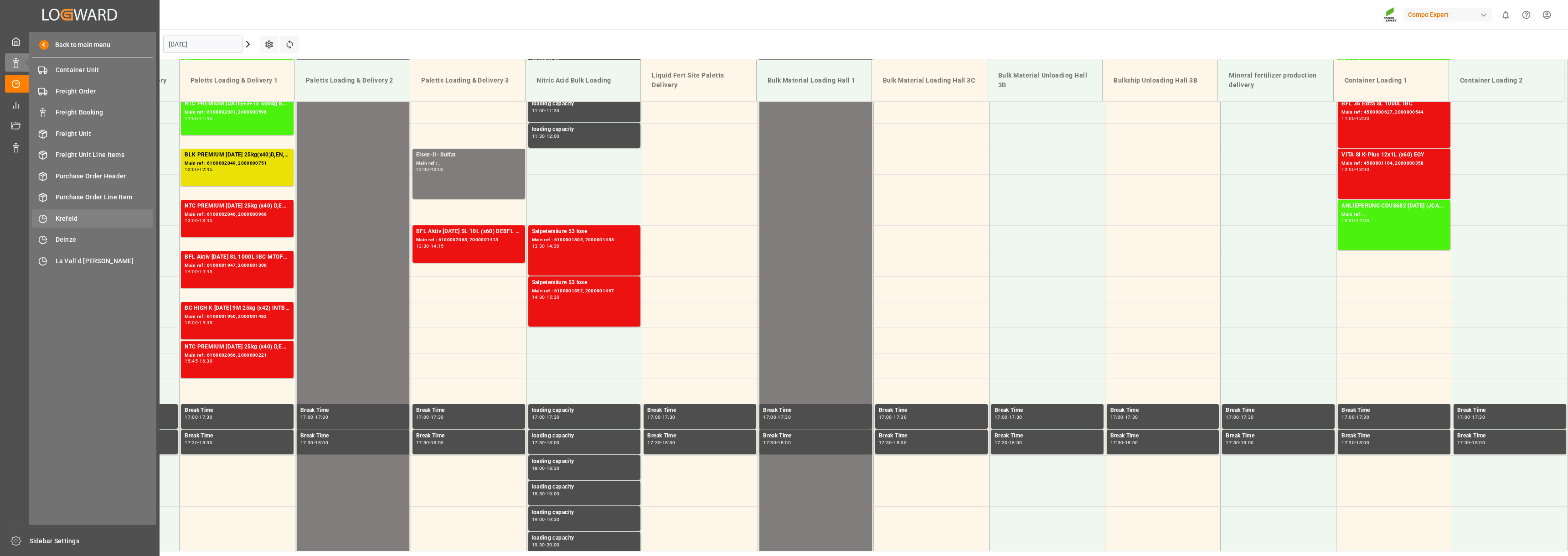
click at [70, 218] on span "Krefeld" at bounding box center [104, 219] width 98 height 10
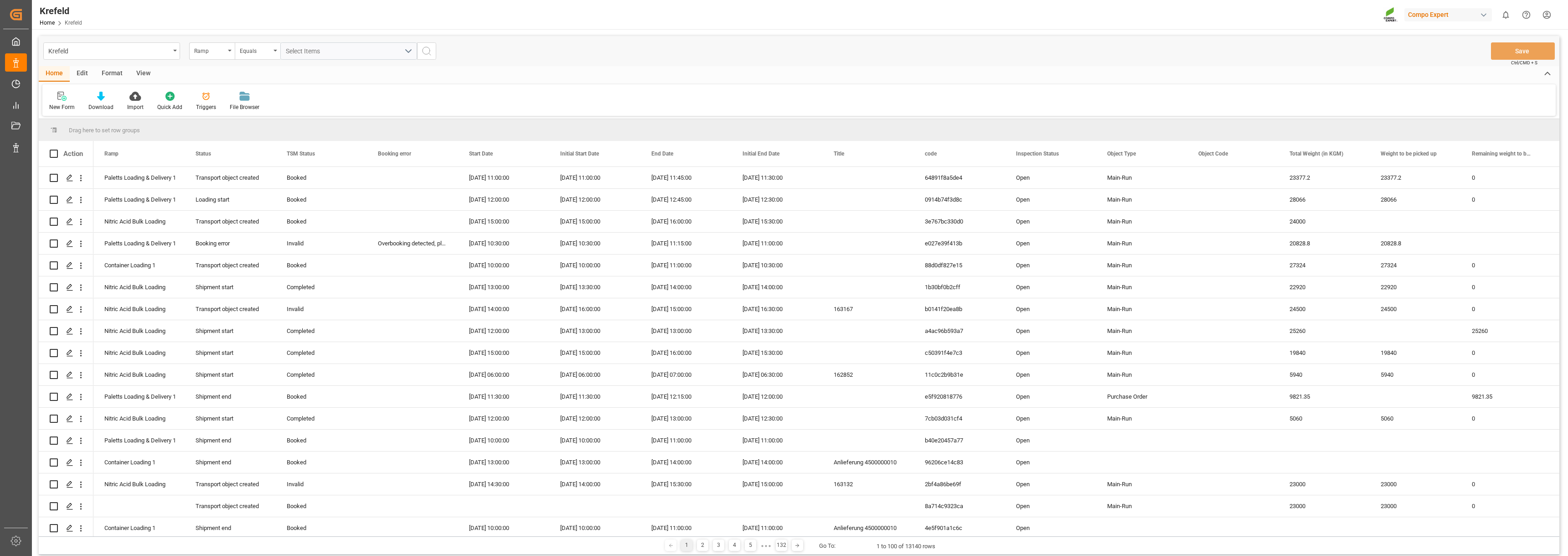
drag, startPoint x: 114, startPoint y: 74, endPoint x: 95, endPoint y: 90, distance: 24.8
click at [114, 74] on div "Format" at bounding box center [112, 74] width 35 height 15
click at [64, 102] on div "Filter Rows" at bounding box center [63, 101] width 41 height 20
click at [72, 242] on div "BULK Quantities" at bounding box center [94, 244] width 80 height 10
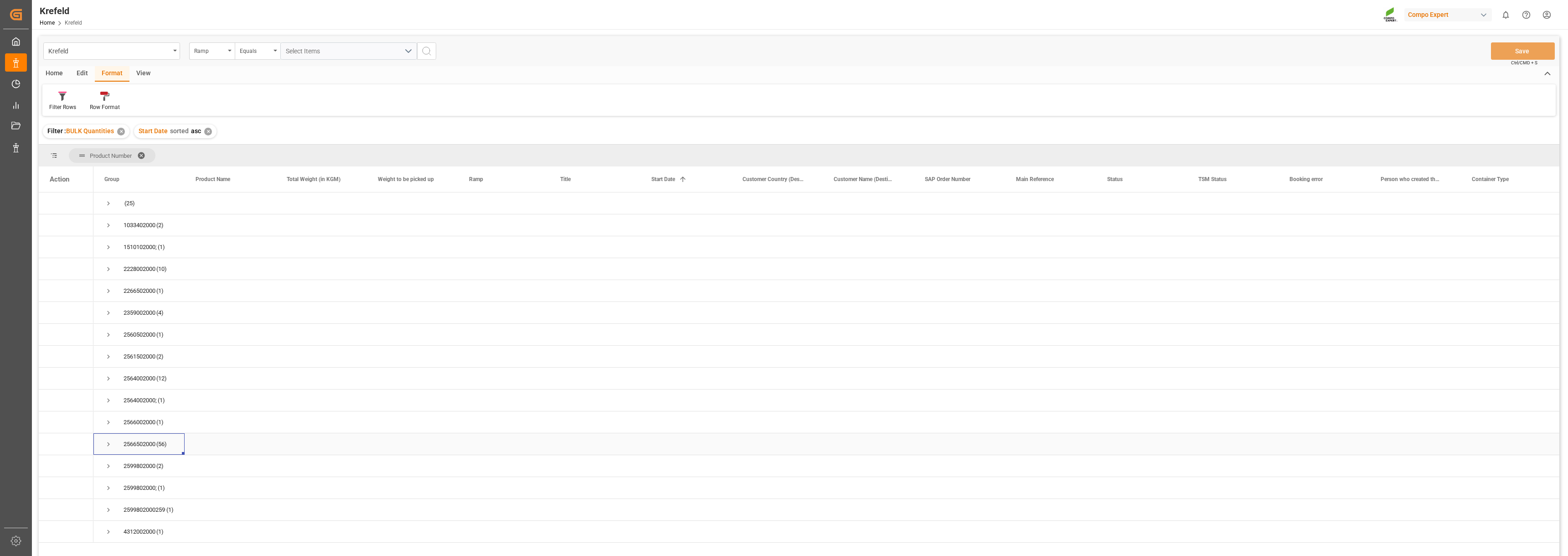
click at [107, 445] on span "Press SPACE to select this row." at bounding box center [108, 444] width 8 height 8
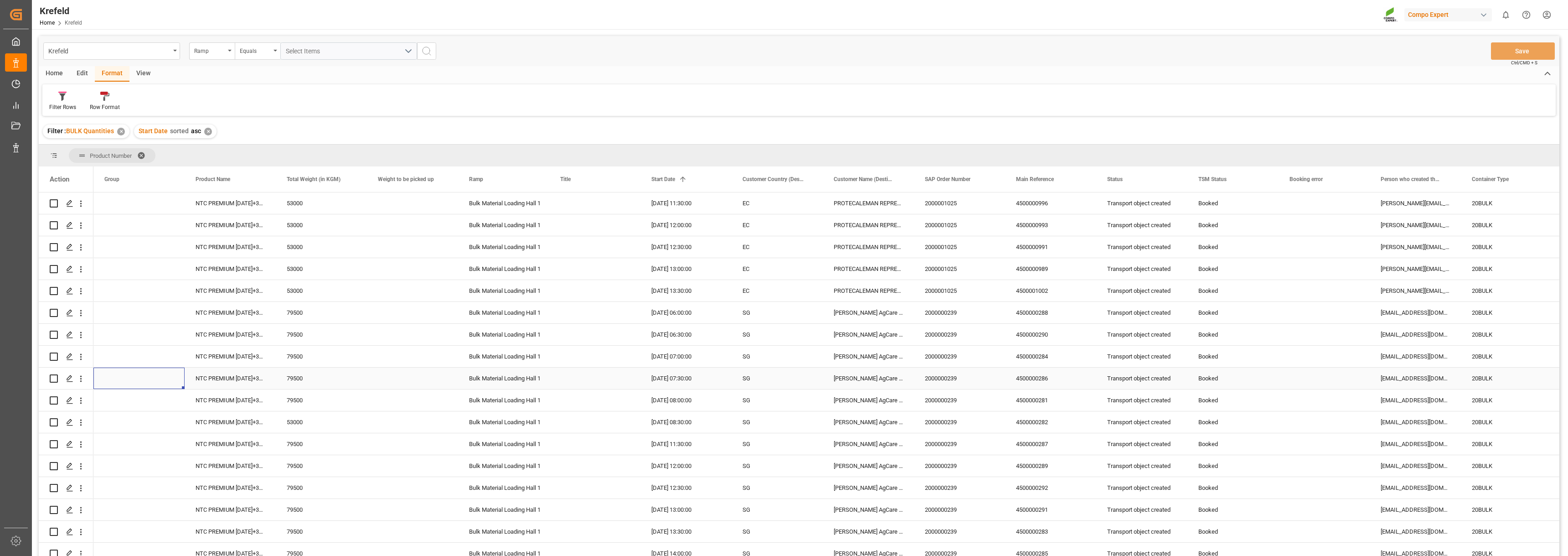
scroll to position [1162, 0]
